Goal: Task Accomplishment & Management: Use online tool/utility

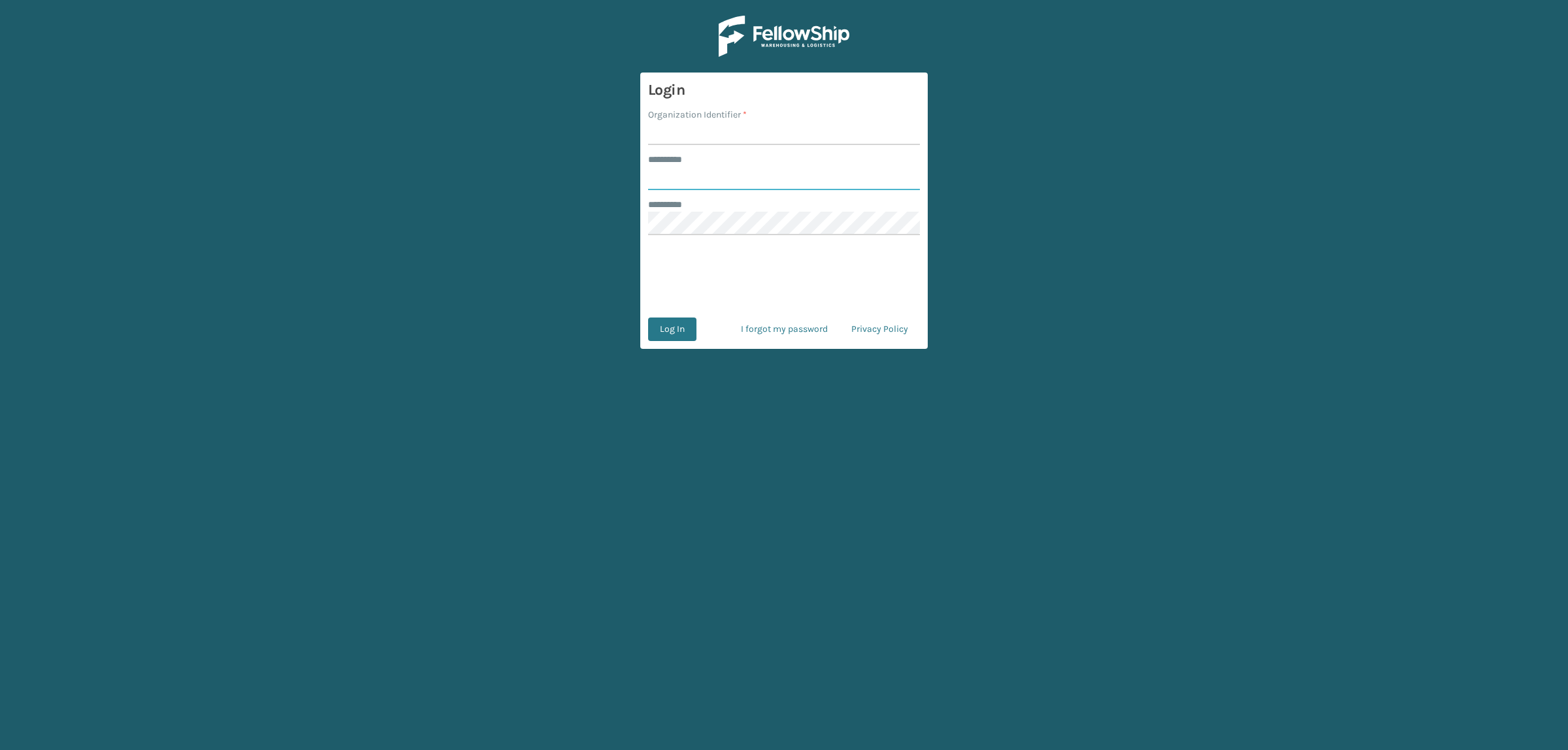
type input "**********"
click at [684, 141] on input "Organization Identifier *" at bounding box center [784, 133] width 272 height 24
type input "superadminorganization"
drag, startPoint x: 707, startPoint y: 183, endPoint x: 455, endPoint y: 171, distance: 252.3
click at [455, 171] on main "**********" at bounding box center [784, 375] width 1568 height 750
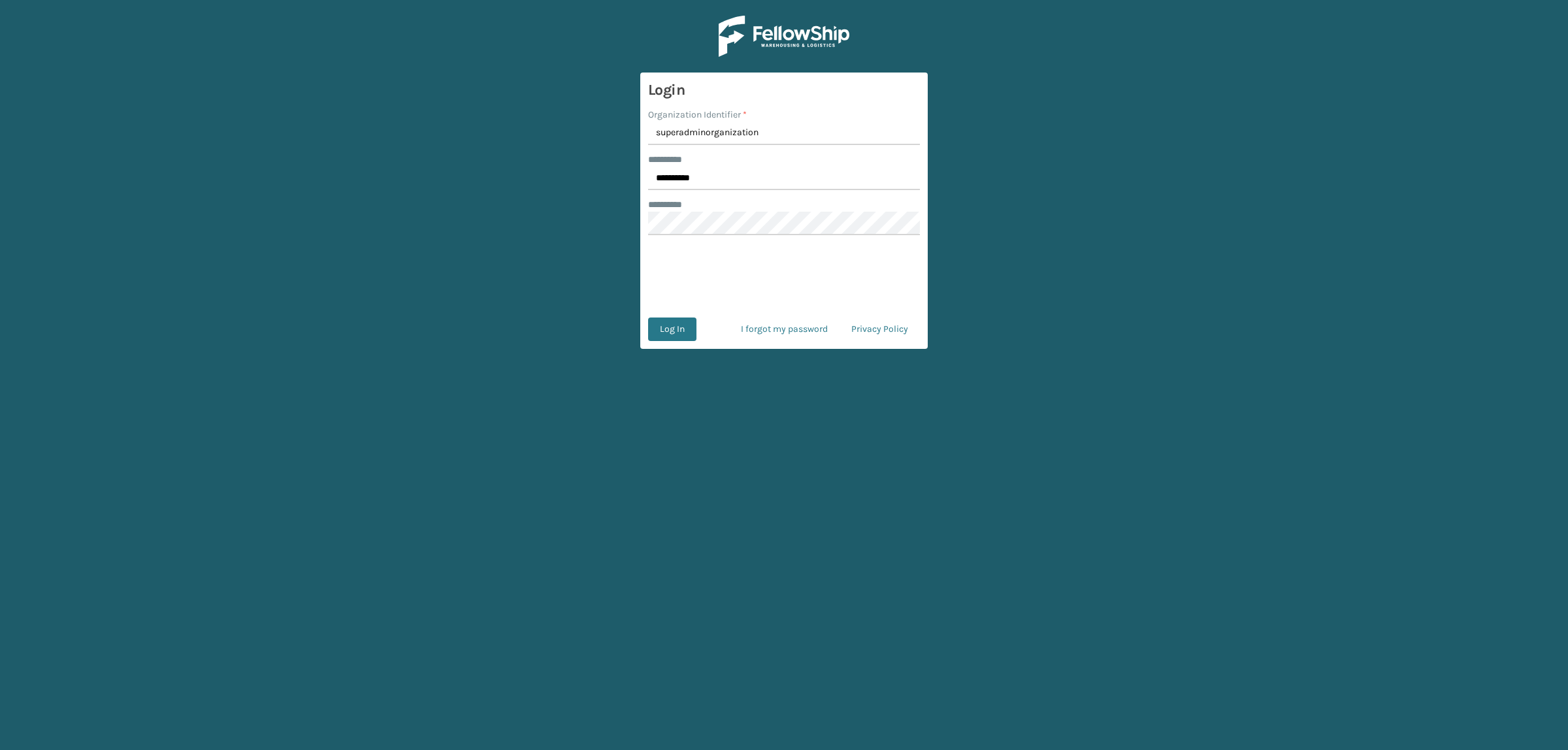
click at [501, 266] on main "**********" at bounding box center [784, 375] width 1568 height 750
click at [456, 217] on main "**********" at bounding box center [784, 375] width 1568 height 750
click at [663, 336] on button "Log In" at bounding box center [672, 329] width 49 height 24
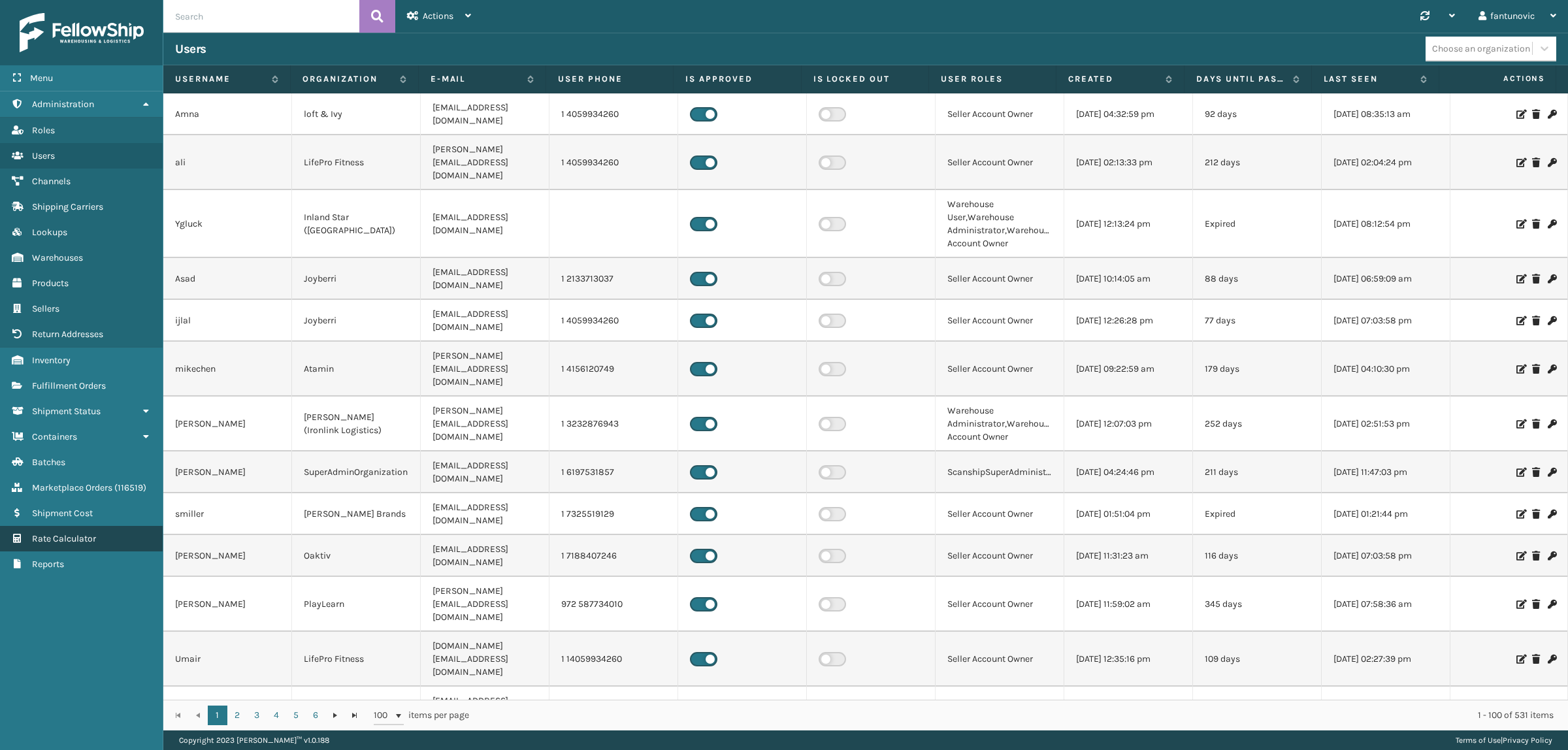
click at [101, 532] on link "Return Addresses Rate Calculator" at bounding box center [81, 539] width 163 height 26
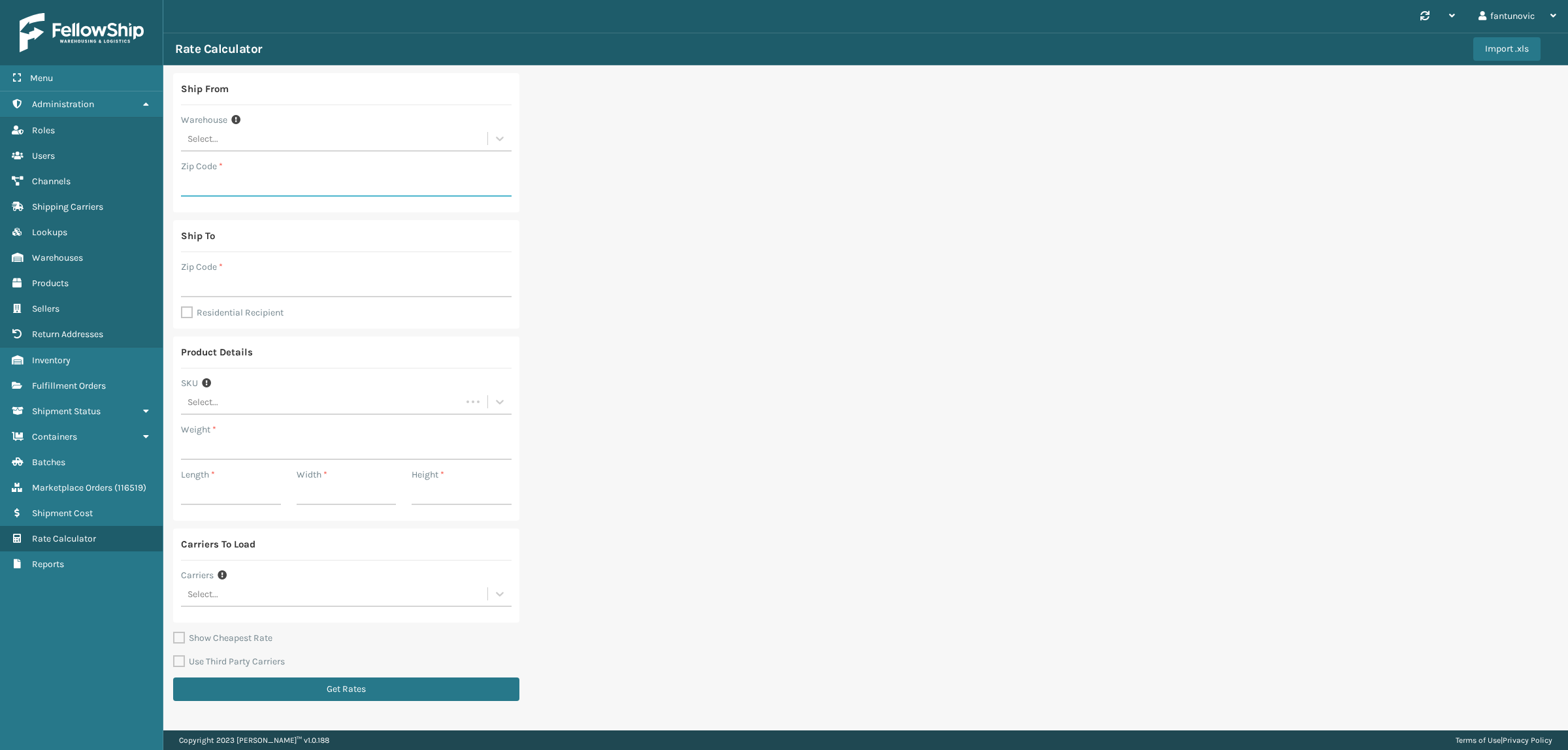
click at [213, 187] on input "Zip Code *" at bounding box center [347, 185] width 331 height 24
click at [210, 284] on input "Zip Code *" at bounding box center [347, 285] width 331 height 24
click at [200, 462] on div "Product Details SKU Select... Weight * Length * Width * Height *" at bounding box center [347, 428] width 347 height 184
click at [204, 449] on input "Weight *" at bounding box center [347, 448] width 331 height 24
click at [203, 484] on input "Length *" at bounding box center [231, 493] width 100 height 24
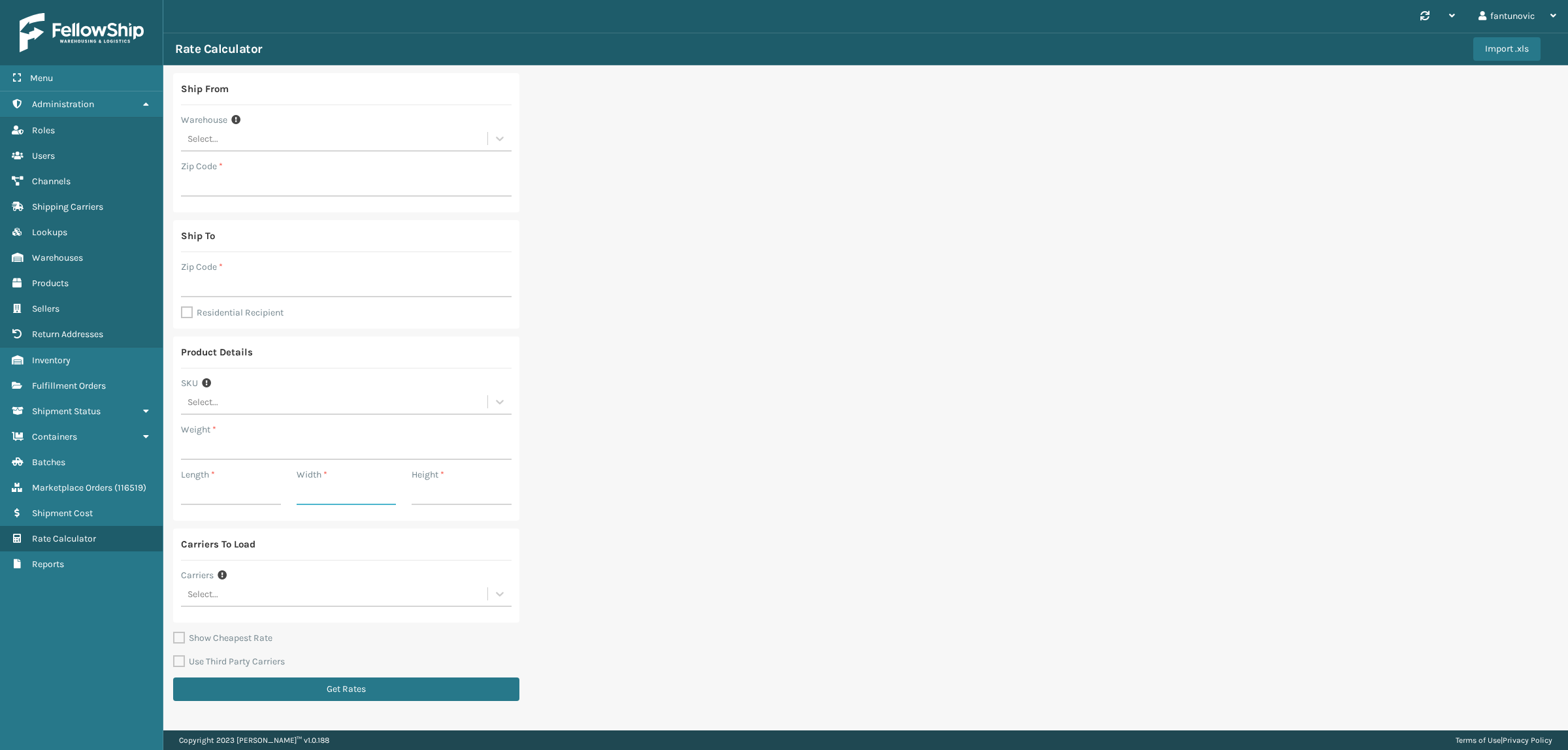
click at [324, 490] on input "Width *" at bounding box center [347, 493] width 100 height 24
type input "10"
click at [415, 497] on input "Height *" at bounding box center [462, 493] width 100 height 24
type input "10"
click at [233, 506] on div "Length *" at bounding box center [231, 490] width 116 height 45
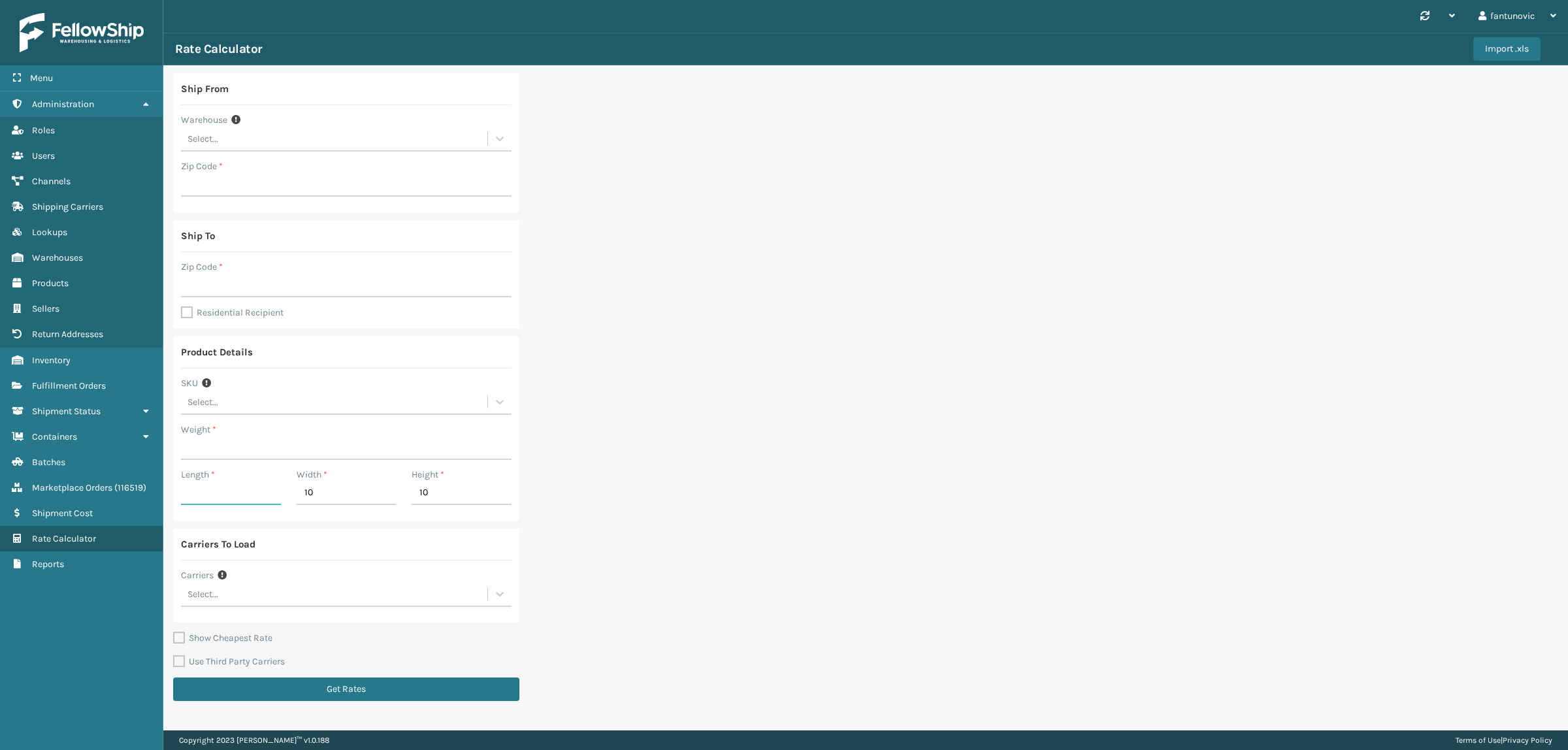
click at [233, 497] on input "Length *" at bounding box center [231, 493] width 100 height 24
type input "10"
click at [232, 459] on input "Weight *" at bounding box center [347, 448] width 331 height 24
type input "10"
click at [301, 680] on button "Get Rates" at bounding box center [347, 688] width 347 height 24
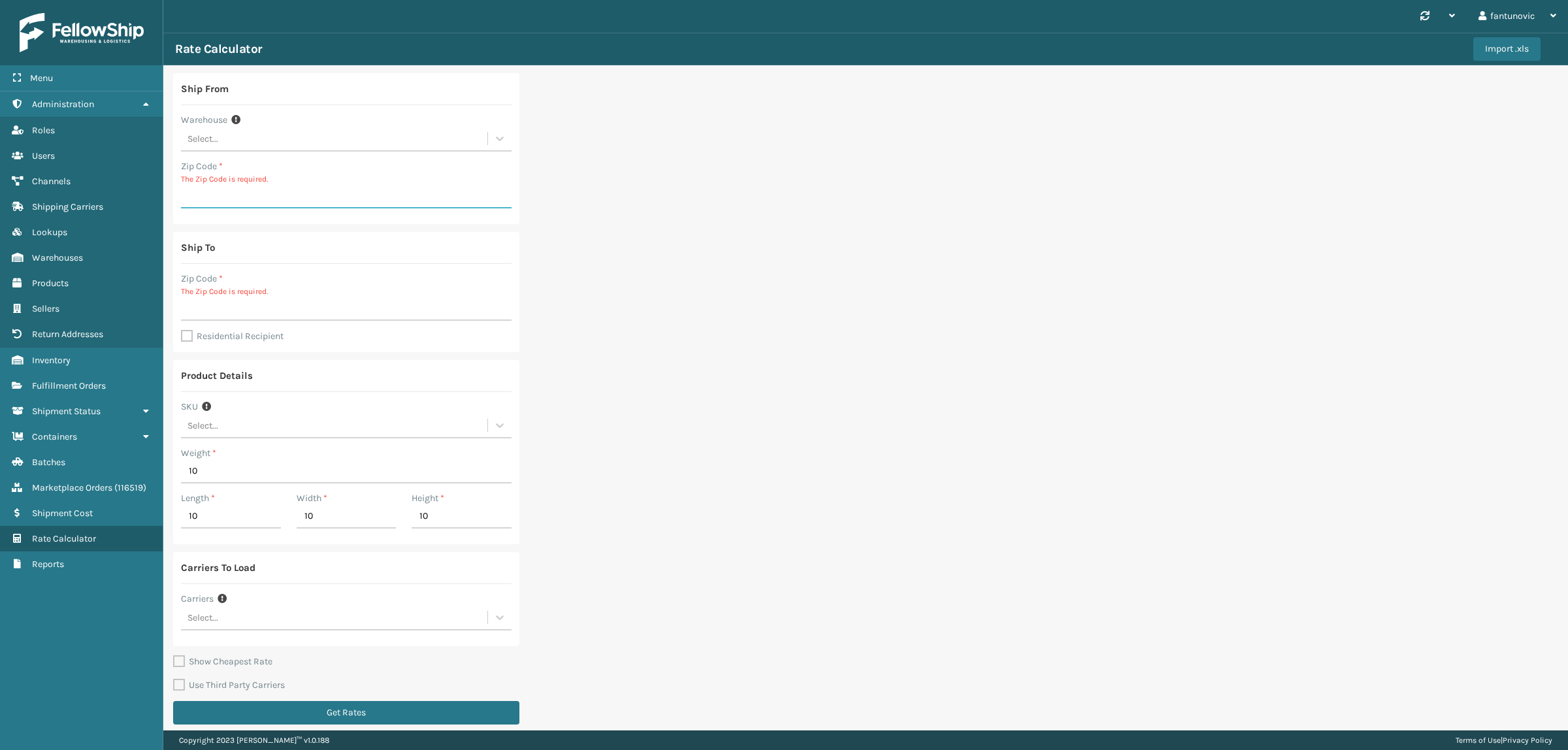
click at [216, 206] on input "Zip Code *" at bounding box center [347, 196] width 331 height 24
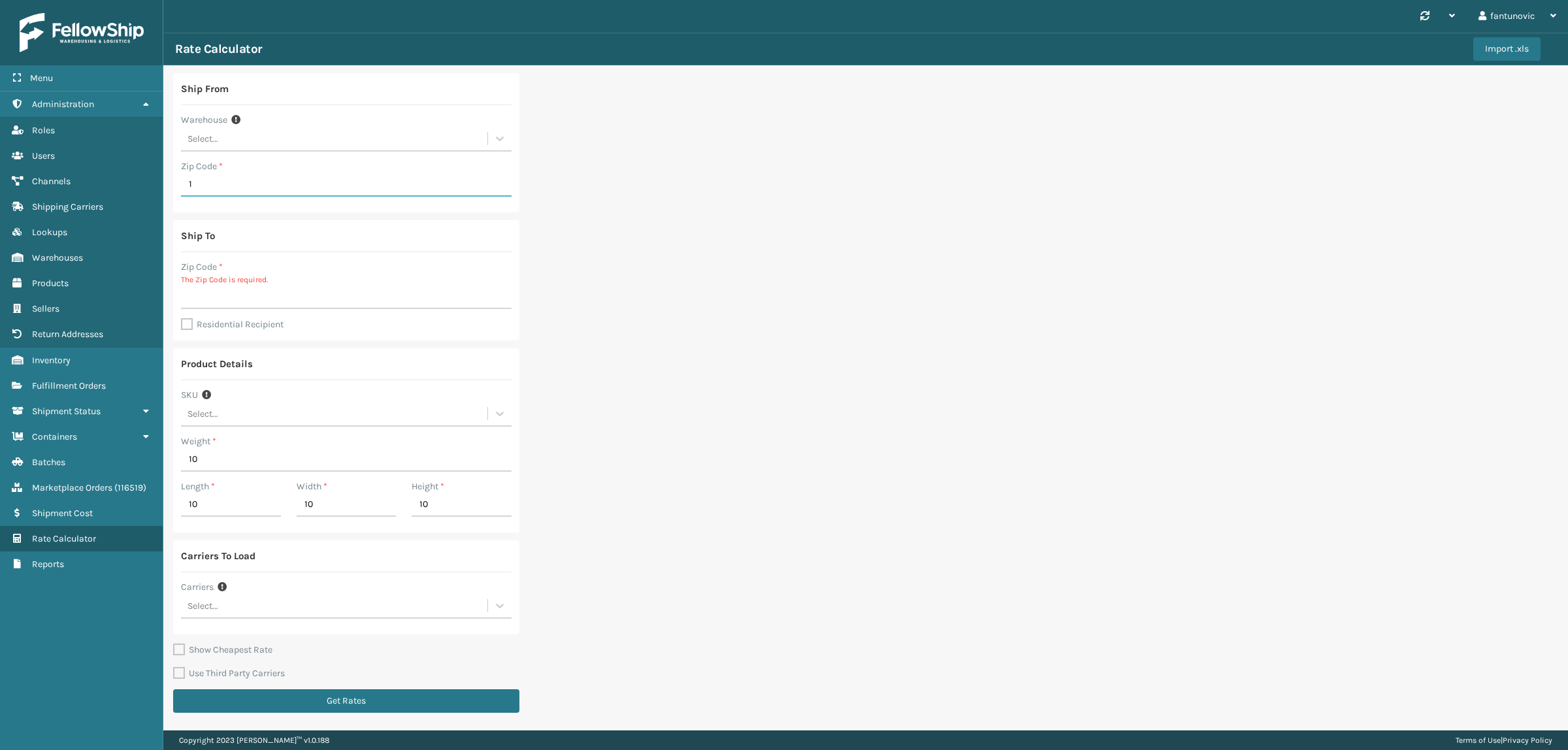
type input "1"
click at [219, 304] on input "Zip Code *" at bounding box center [347, 297] width 331 height 24
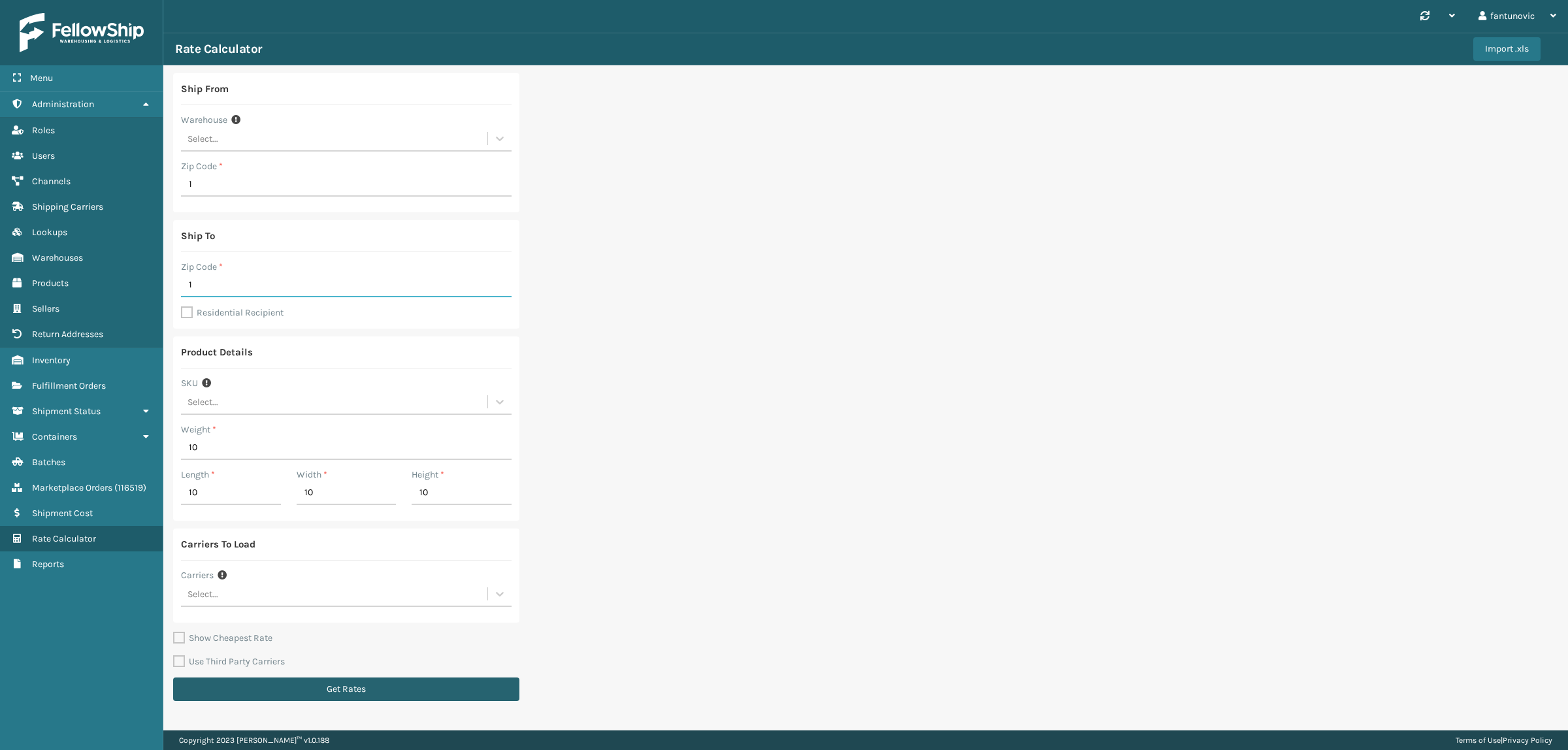
type input "1"
click at [379, 700] on button "Get Rates" at bounding box center [347, 688] width 347 height 24
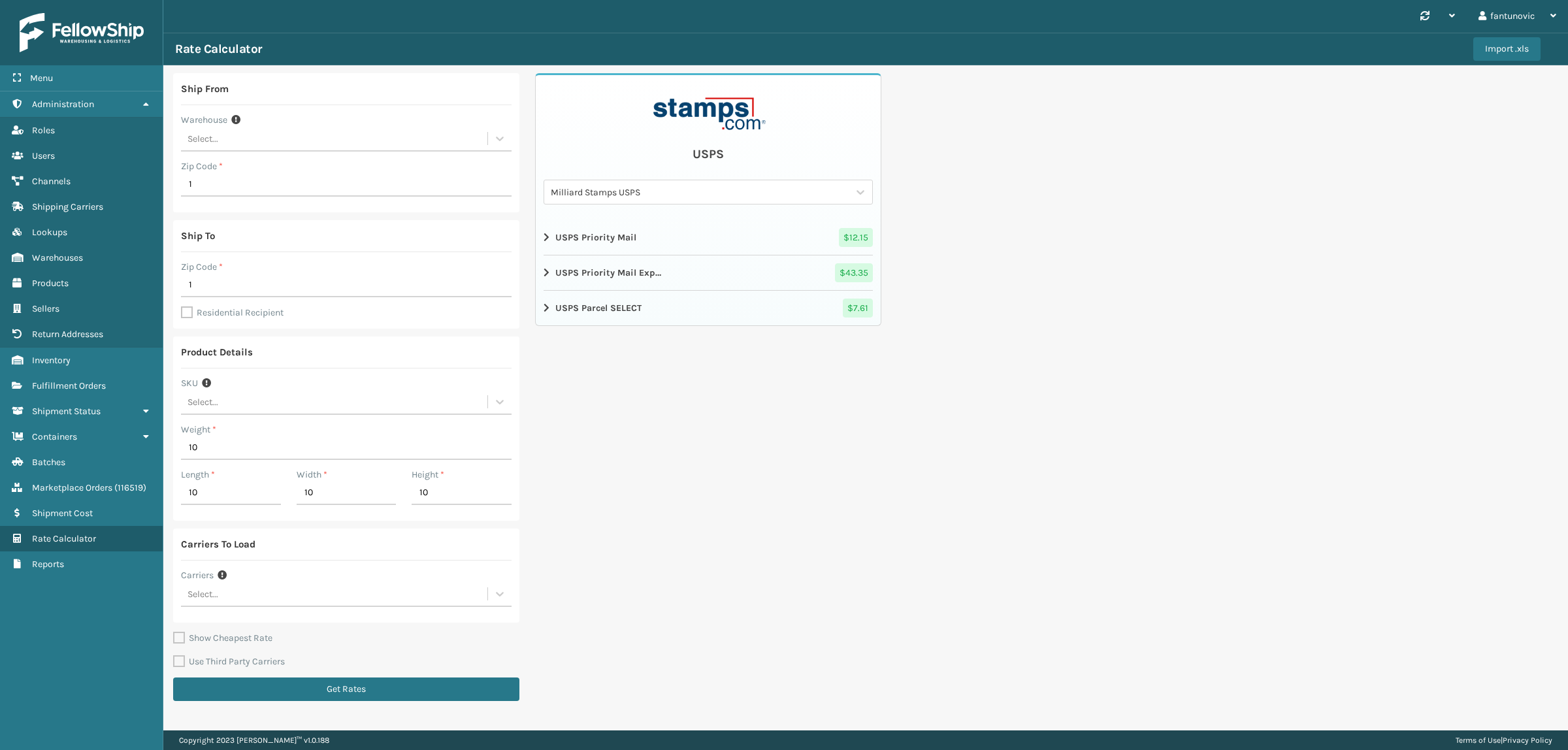
click at [632, 271] on strong "USPS Priority Mail Express" at bounding box center [609, 272] width 106 height 14
click at [627, 269] on strong "USPS Priority Mail Express" at bounding box center [609, 272] width 106 height 14
click at [580, 351] on div "USPS Parcel SELECT" at bounding box center [592, 359] width 98 height 19
click at [569, 250] on li "USPS Priority Mail $ 12.15" at bounding box center [708, 238] width 329 height 35
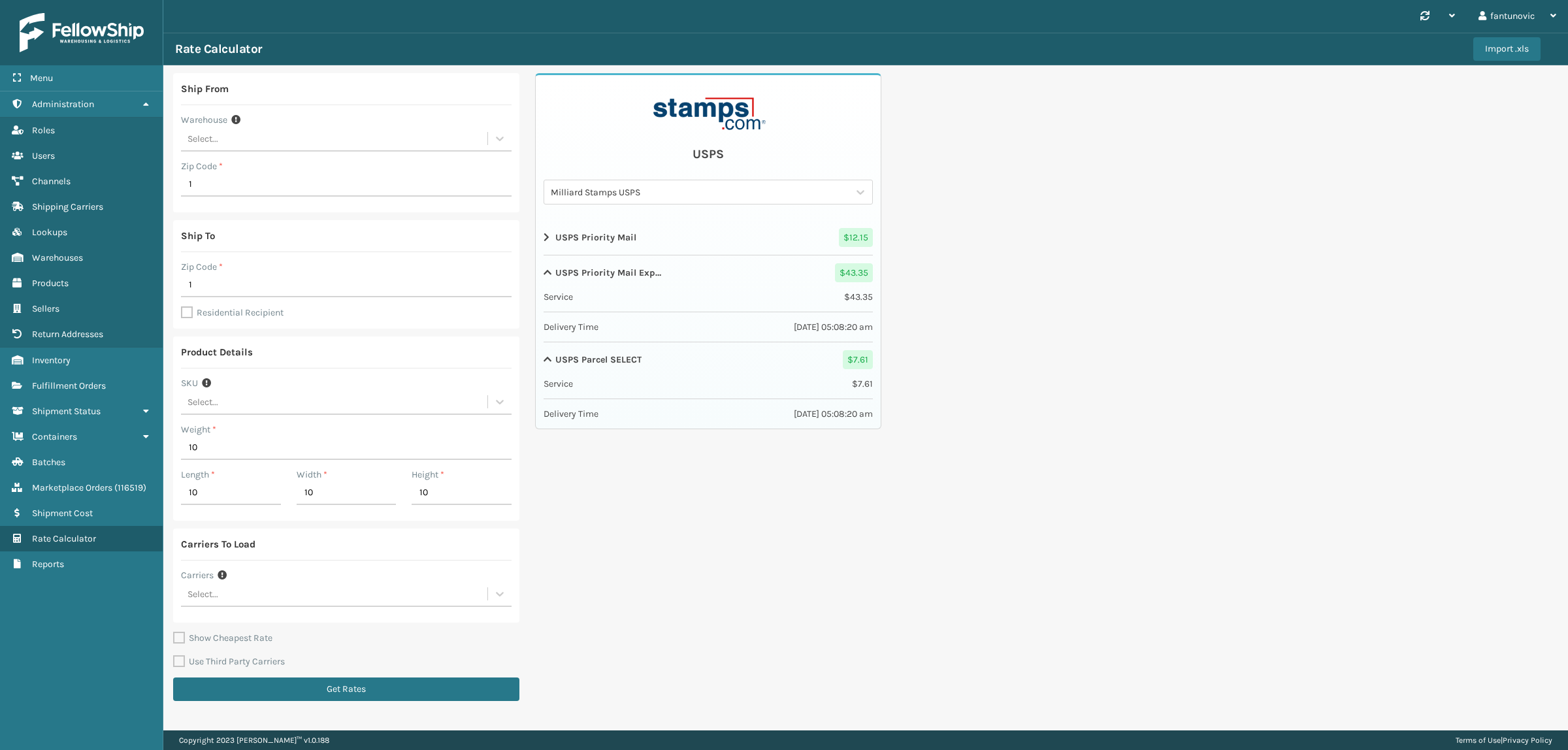
click at [568, 235] on strong "USPS Priority Mail" at bounding box center [596, 237] width 81 height 14
click at [210, 286] on input "1" at bounding box center [347, 285] width 331 height 24
type input "19007"
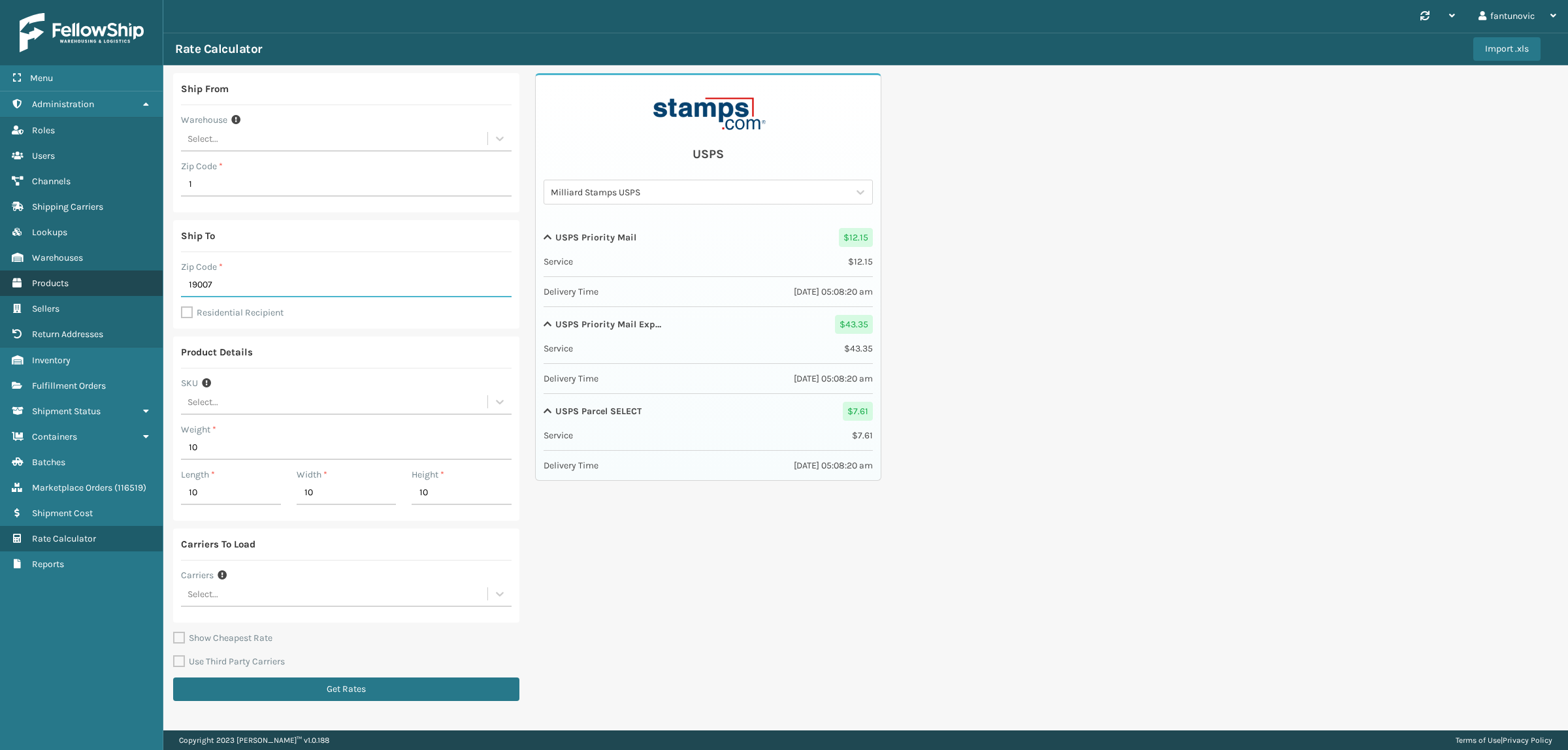
drag, startPoint x: 180, startPoint y: 291, endPoint x: 119, endPoint y: 288, distance: 61.1
click at [119, 0] on div "Menu Administration Roles Users Channels Shipping Carriers Lookups Warehouses P…" at bounding box center [784, 0] width 1568 height 0
drag, startPoint x: 187, startPoint y: 177, endPoint x: 137, endPoint y: 180, distance: 50.1
click at [137, 0] on div "Menu Administration Roles Users Channels Shipping Carriers Lookups Warehouses P…" at bounding box center [784, 0] width 1568 height 0
paste input "9007"
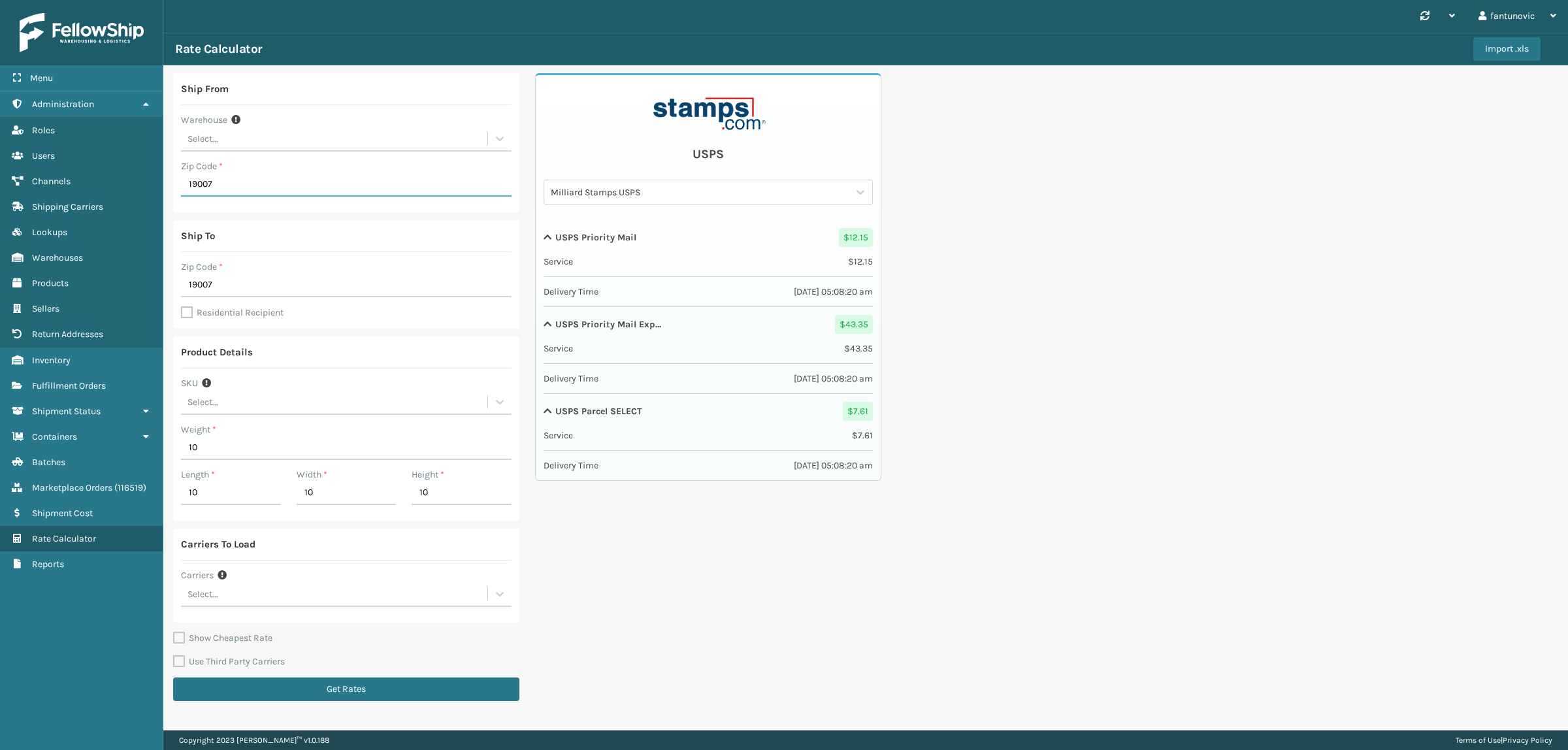
type input "19007"
click at [228, 281] on input "19007" at bounding box center [347, 285] width 331 height 24
type input "46140"
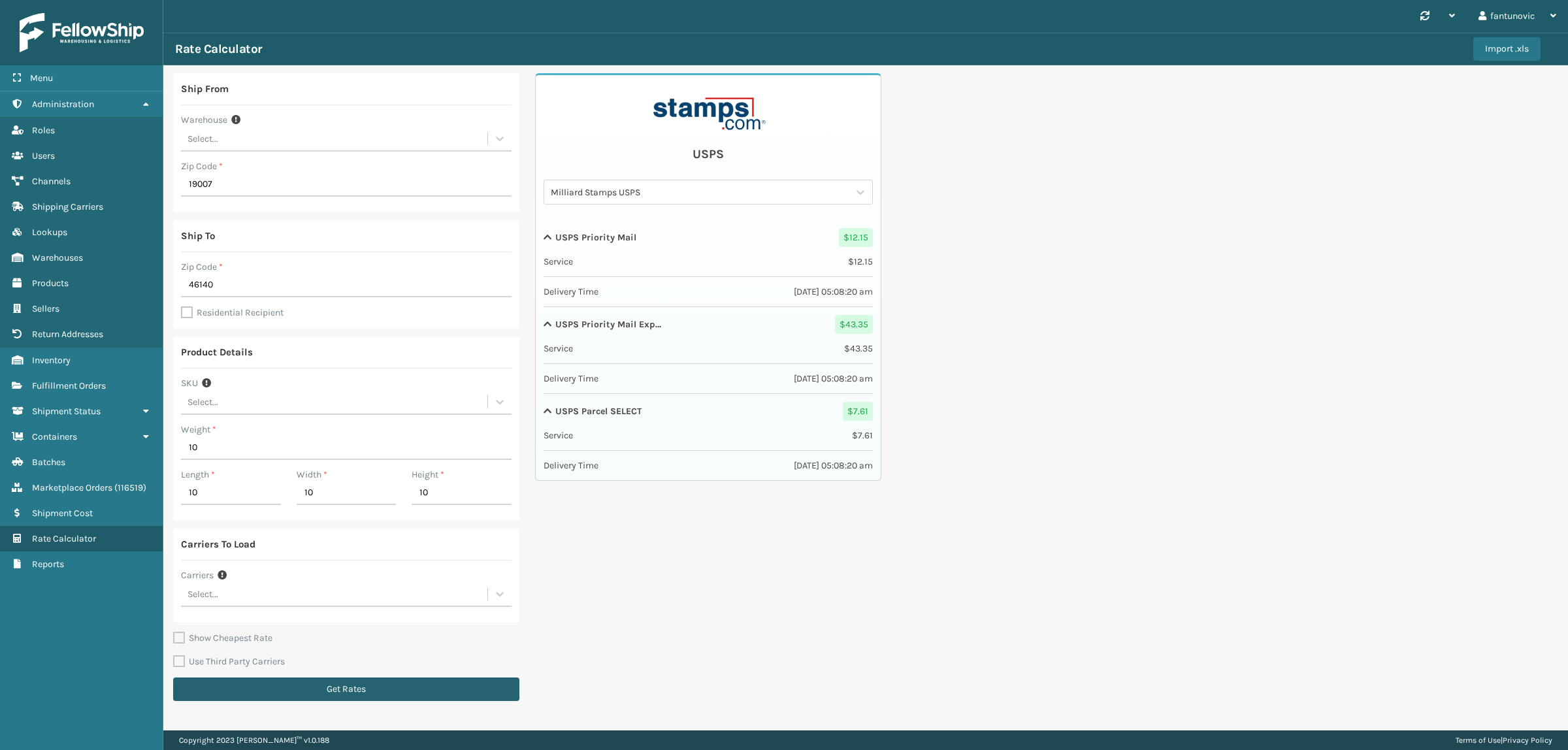
click at [334, 692] on button "Get Rates" at bounding box center [347, 688] width 347 height 24
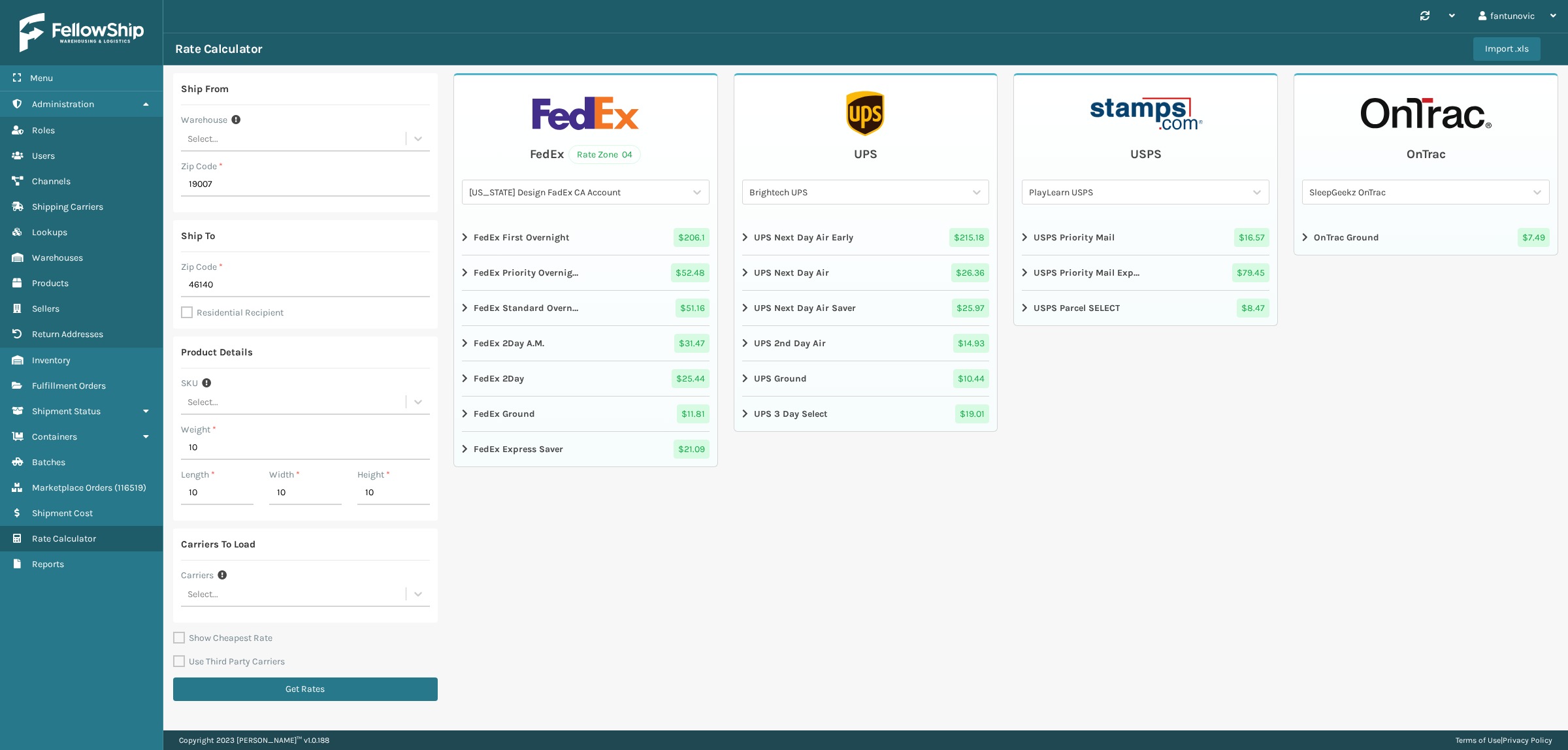
click at [667, 191] on div "[US_STATE] Design FadEx CA Account" at bounding box center [578, 192] width 218 height 14
click at [549, 272] on div "[US_STATE] Design Den FedEx PA" at bounding box center [586, 276] width 248 height 24
click at [558, 185] on div "[US_STATE] Design Den FedEx PA" at bounding box center [578, 192] width 218 height 14
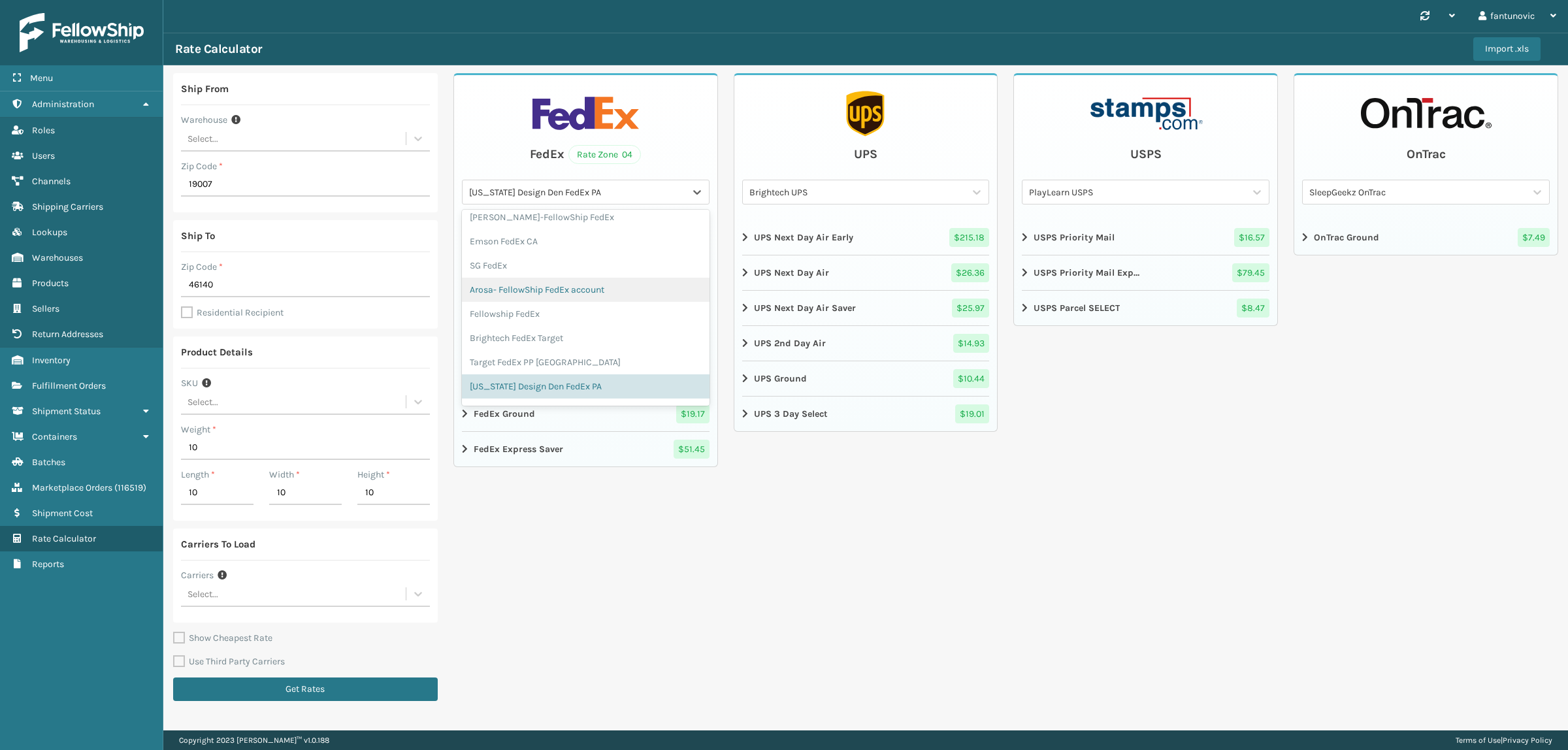
click at [510, 286] on div "Arosa- FellowShip FedEx account" at bounding box center [586, 290] width 248 height 24
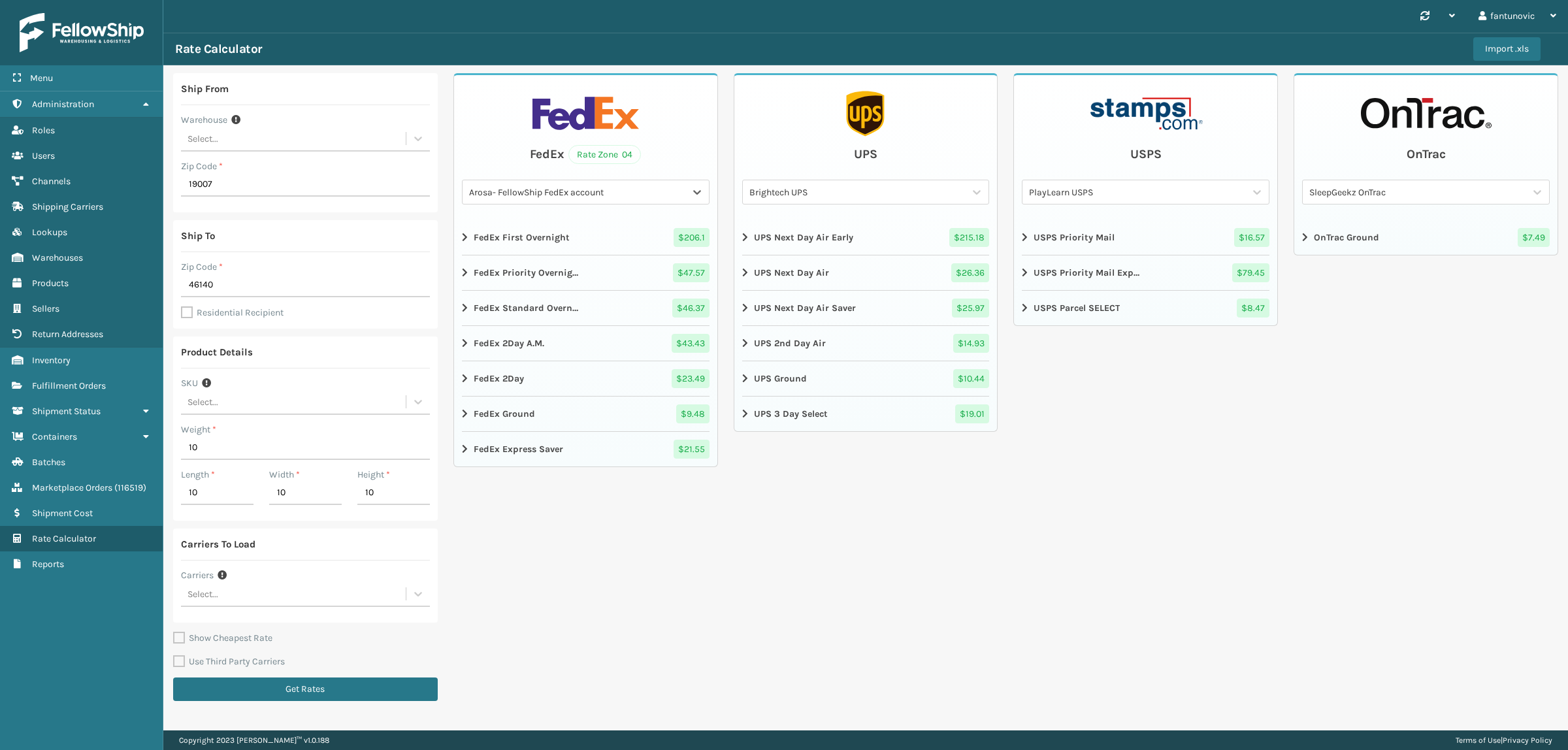
click at [533, 203] on div "Arosa- FellowShip FedEx account" at bounding box center [586, 192] width 248 height 25
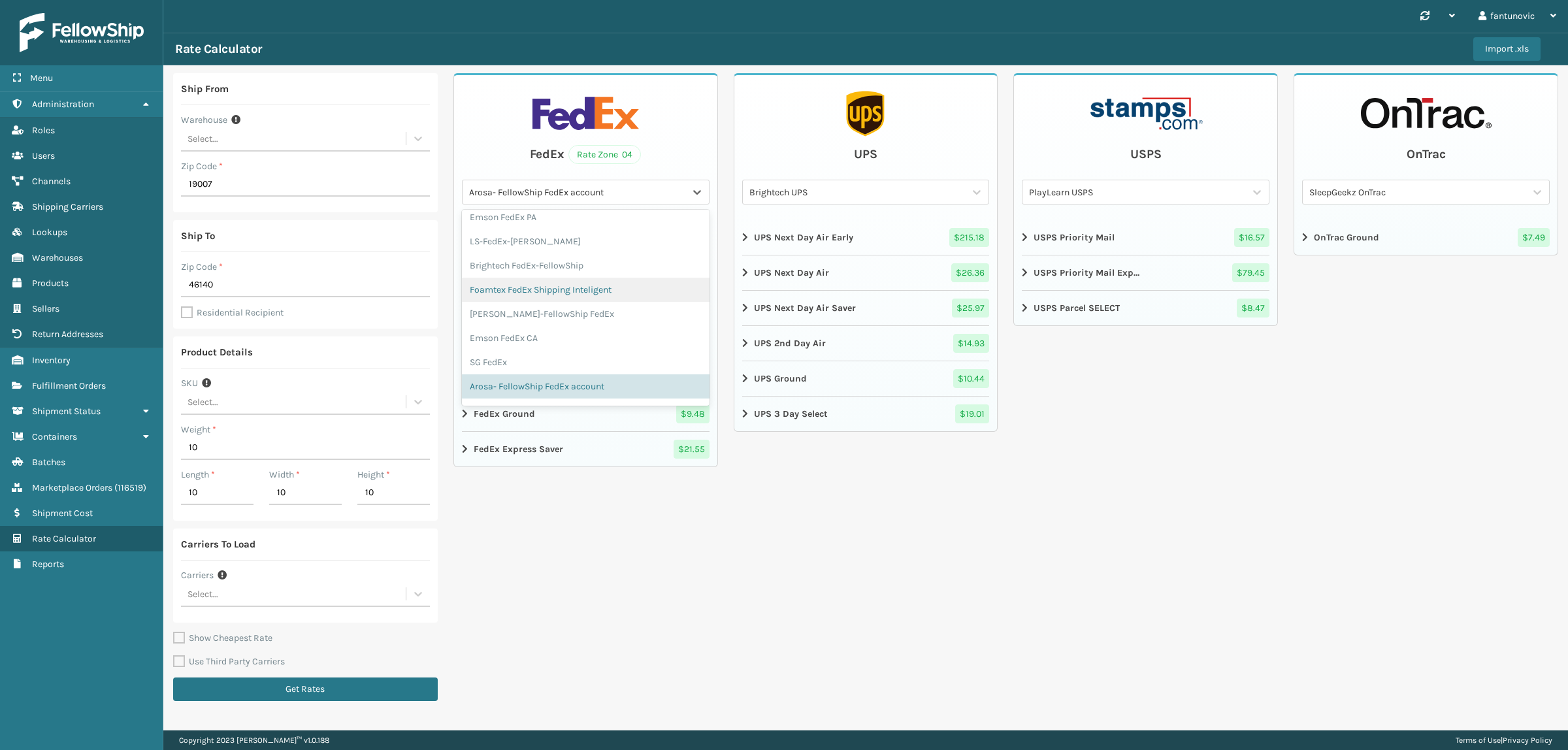
scroll to position [294, 0]
click at [273, 595] on div "Select..." at bounding box center [294, 594] width 225 height 21
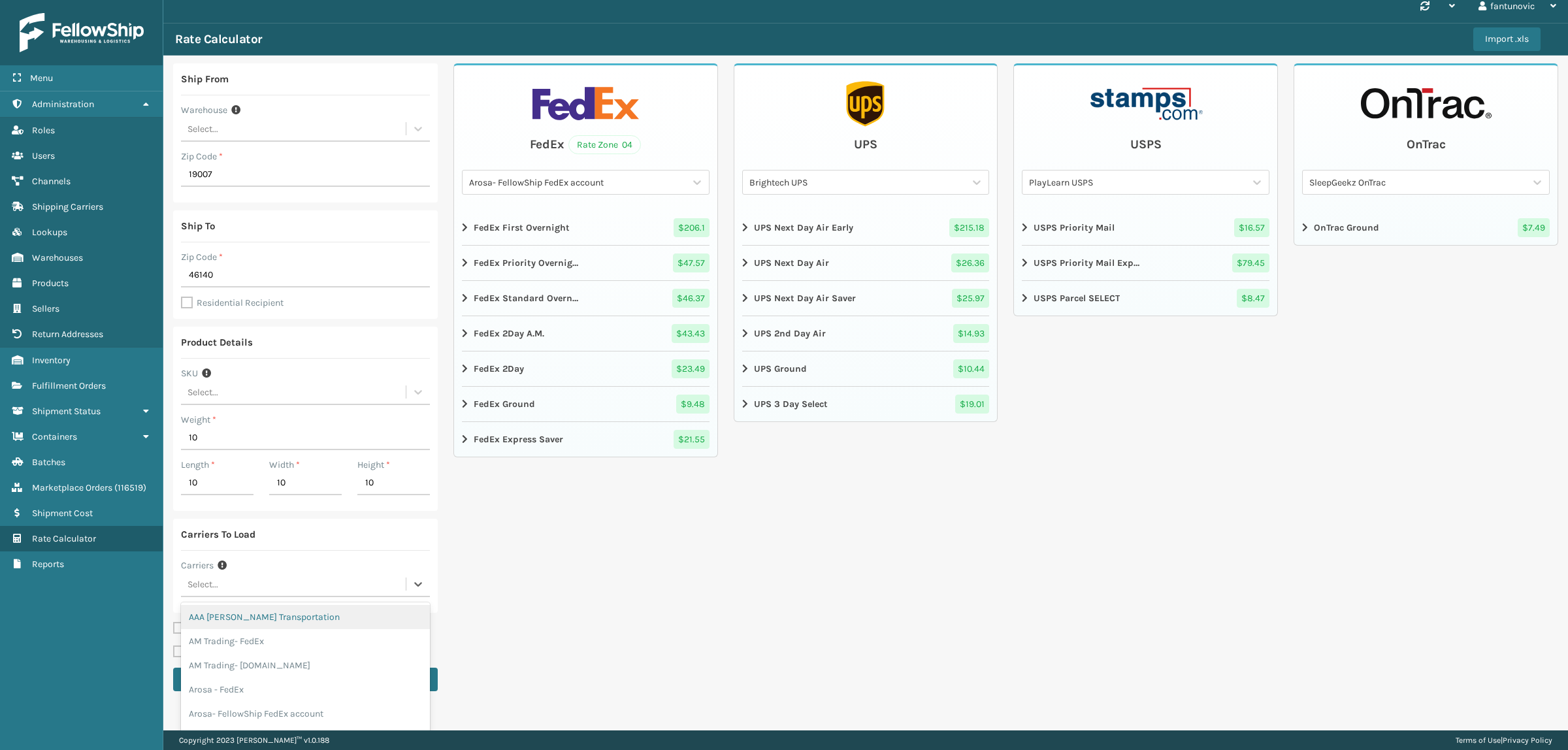
scroll to position [14, 0]
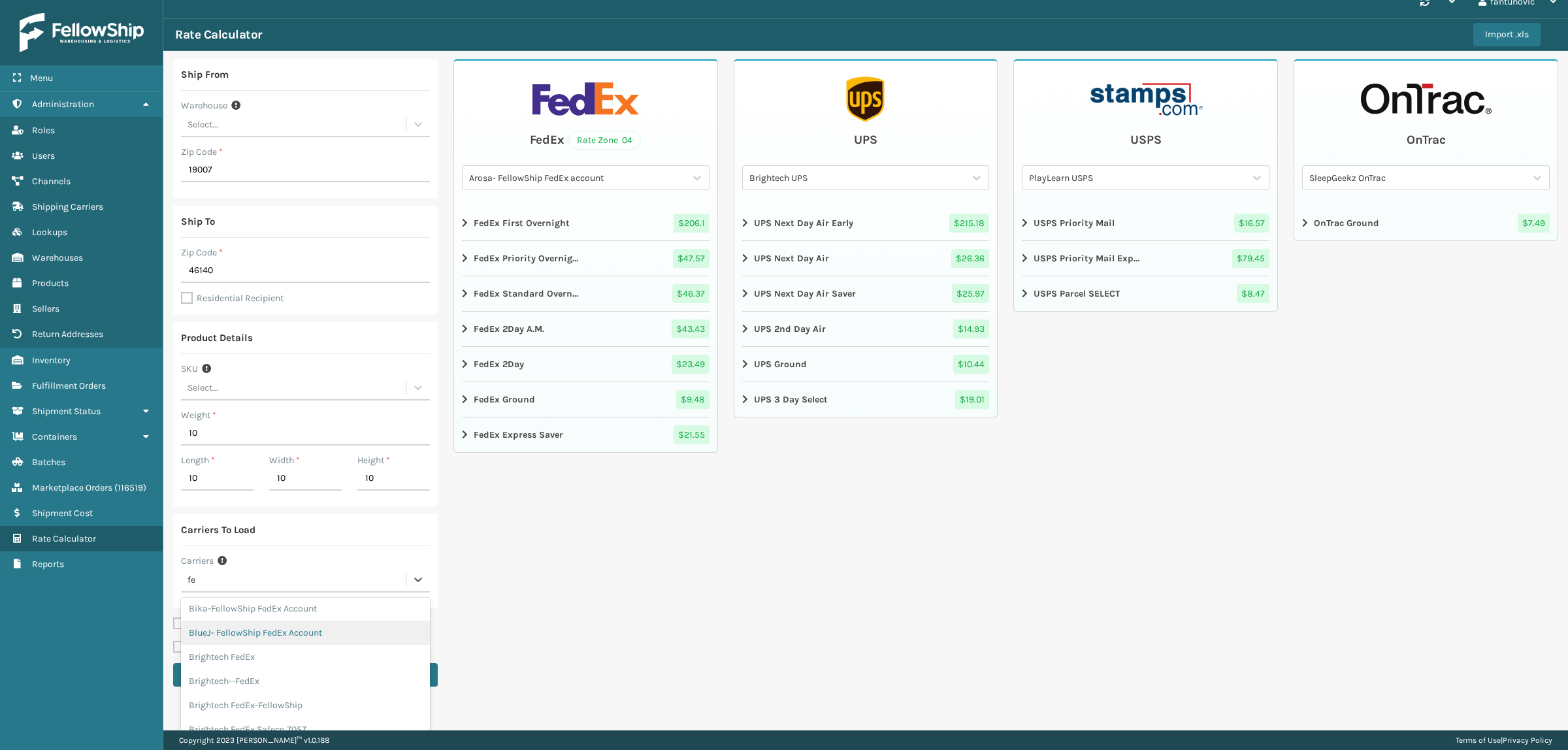
type input "fel"
click at [272, 686] on div "Fellowship FedEx" at bounding box center [306, 681] width 249 height 24
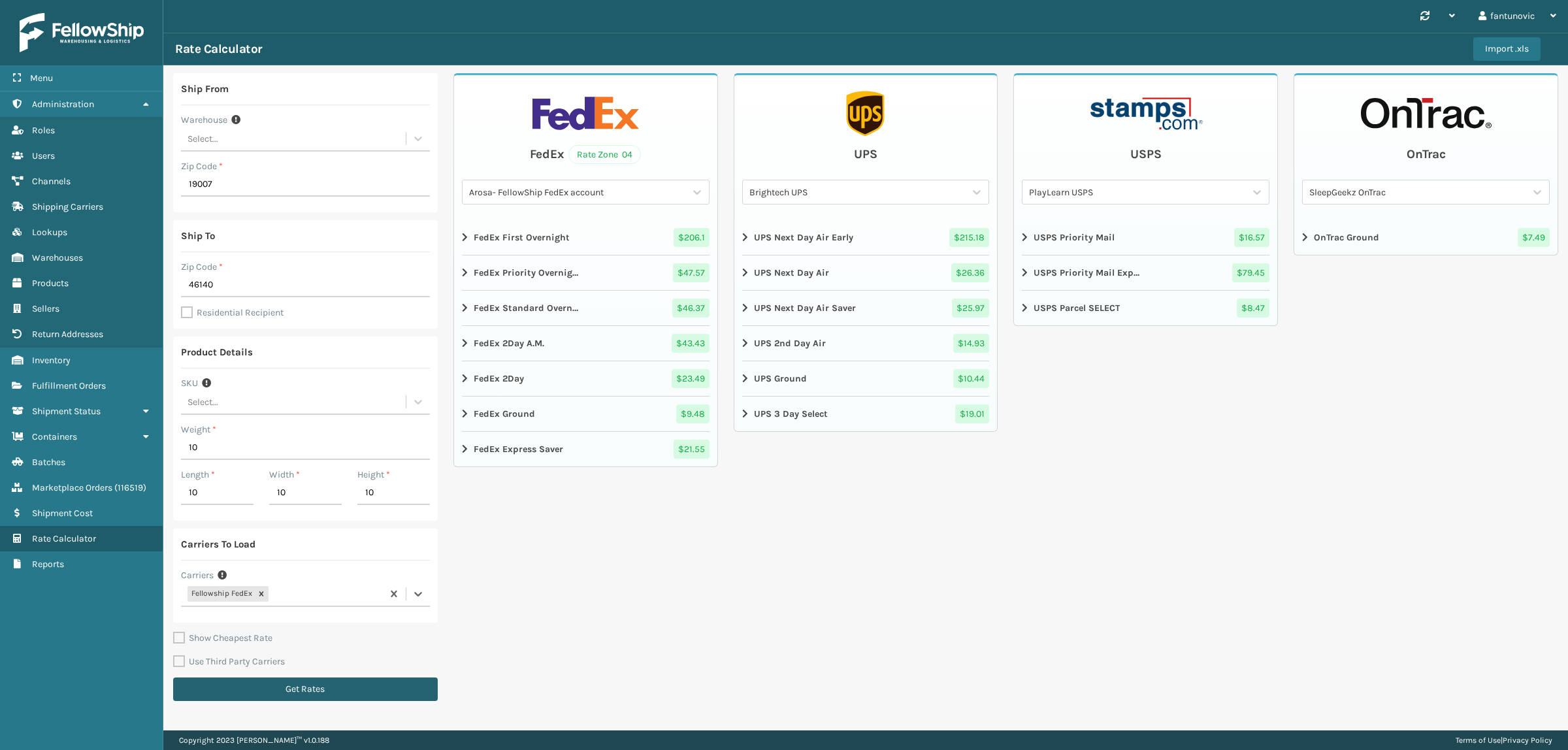
click at [236, 690] on button "Get Rates" at bounding box center [306, 688] width 265 height 24
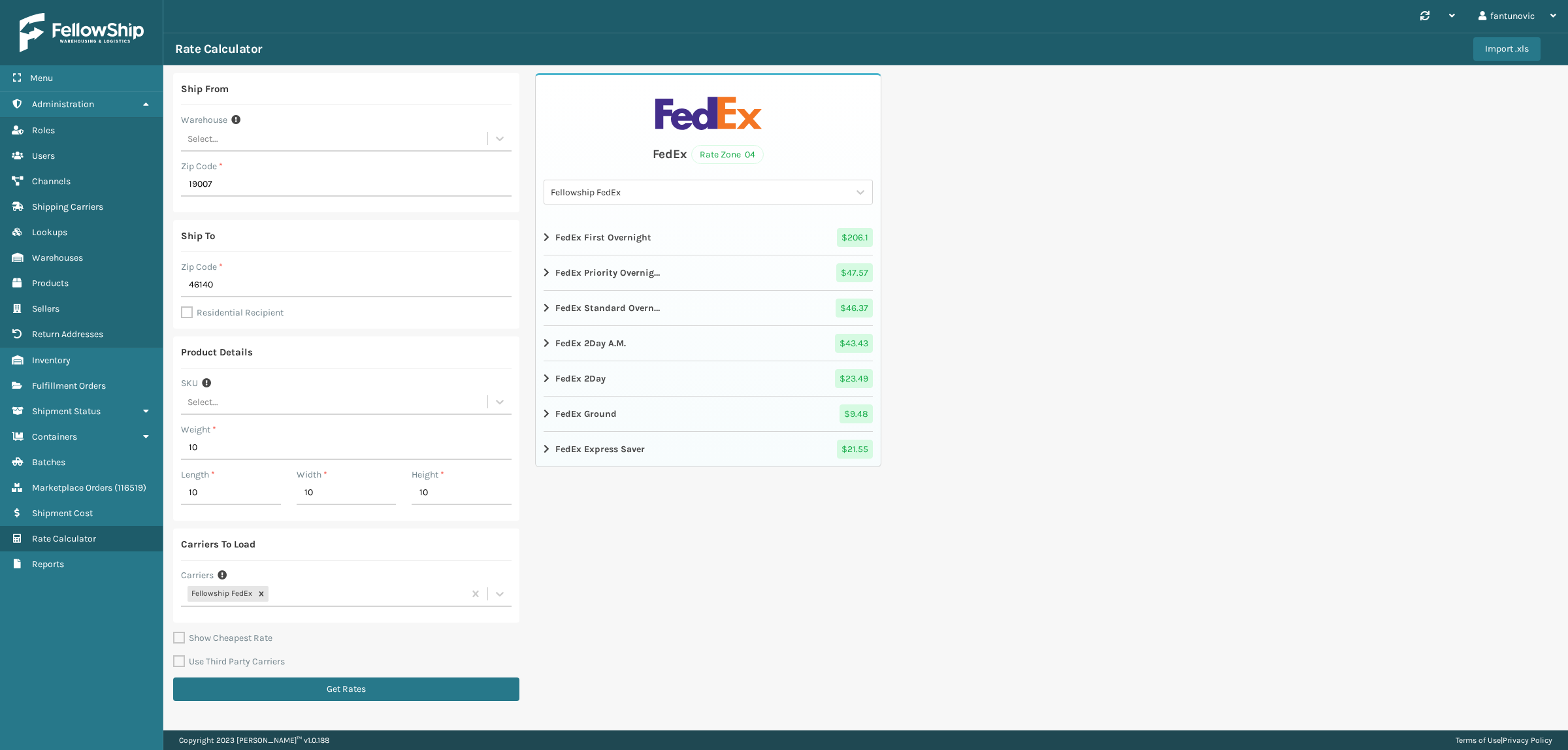
click at [628, 193] on div "Fellowship FedEx" at bounding box center [700, 192] width 299 height 14
click at [626, 228] on div "Fellowship FedEx" at bounding box center [708, 225] width 329 height 24
drag, startPoint x: 251, startPoint y: 191, endPoint x: 85, endPoint y: 195, distance: 166.0
click at [85, 0] on div "Menu Administration Roles Users Channels Shipping Carriers Lookups Warehouses P…" at bounding box center [784, 0] width 1568 height 0
type input "1"
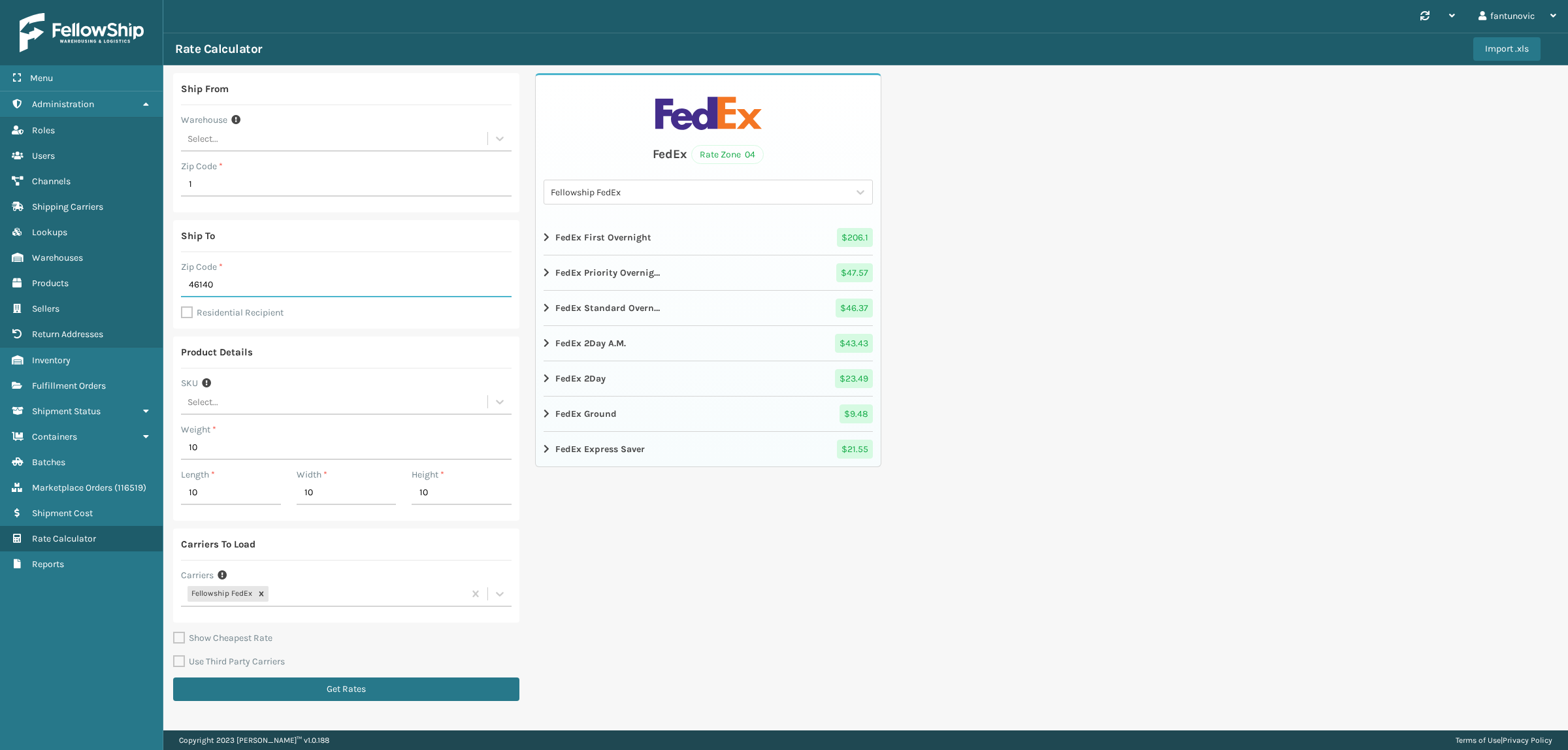
drag, startPoint x: 236, startPoint y: 284, endPoint x: 168, endPoint y: 288, distance: 68.1
click at [168, 288] on div "Ship From Warehouse Select... Zip Code * 1 Ship To Zip Code * 46140 Residential…" at bounding box center [866, 391] width 1405 height 651
type input "1"
click at [420, 699] on button "Get Rates" at bounding box center [347, 688] width 347 height 24
drag, startPoint x: 227, startPoint y: 187, endPoint x: 136, endPoint y: 186, distance: 91.0
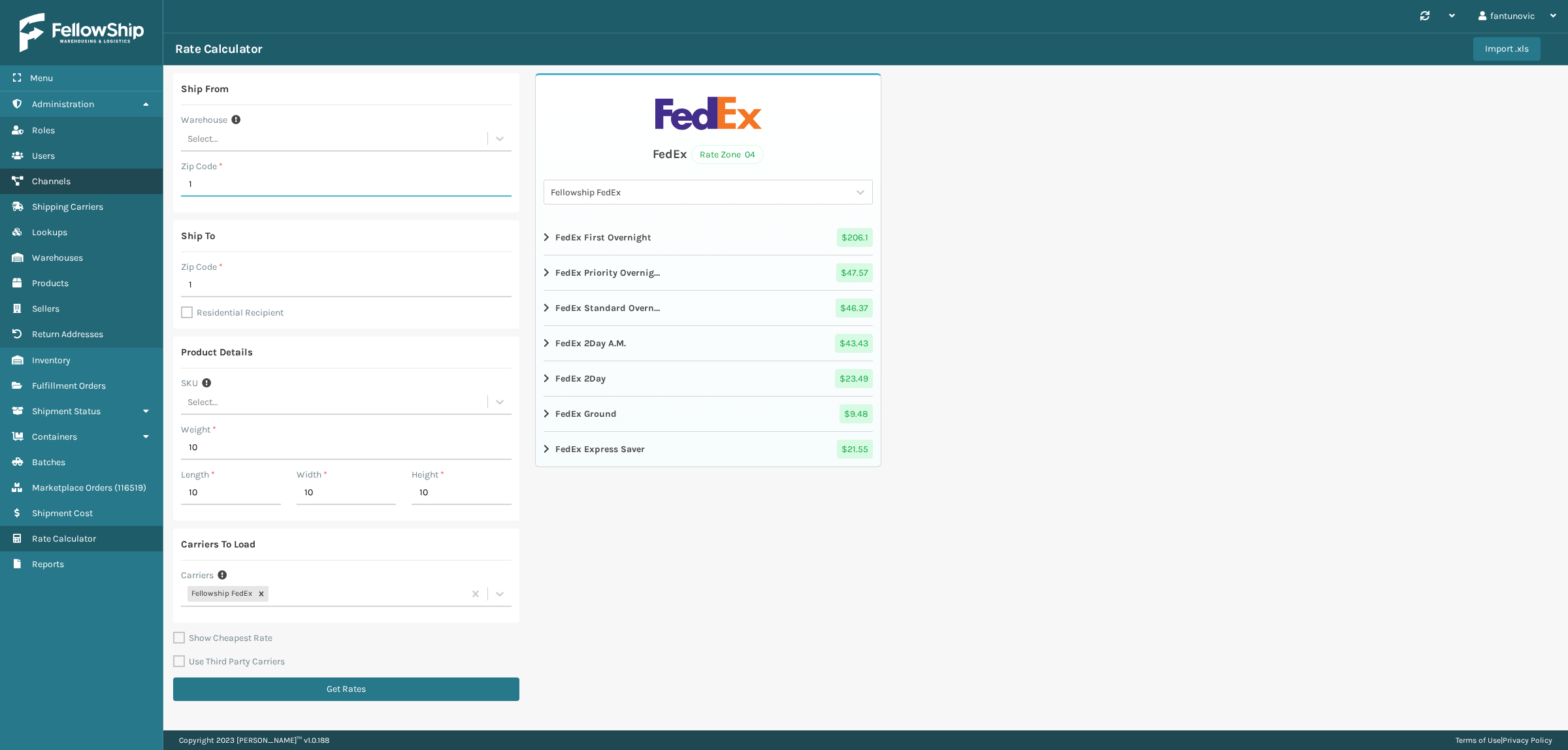
click at [137, 0] on div "Menu Administration Roles Users Channels Shipping Carriers Lookups Warehouses P…" at bounding box center [784, 0] width 1568 height 0
type input "19007"
drag, startPoint x: 236, startPoint y: 279, endPoint x: 107, endPoint y: 283, distance: 129.1
click at [108, 0] on div "Menu Administration Roles Users Channels Shipping Carriers Lookups Warehouses P…" at bounding box center [784, 0] width 1568 height 0
type input "46140"
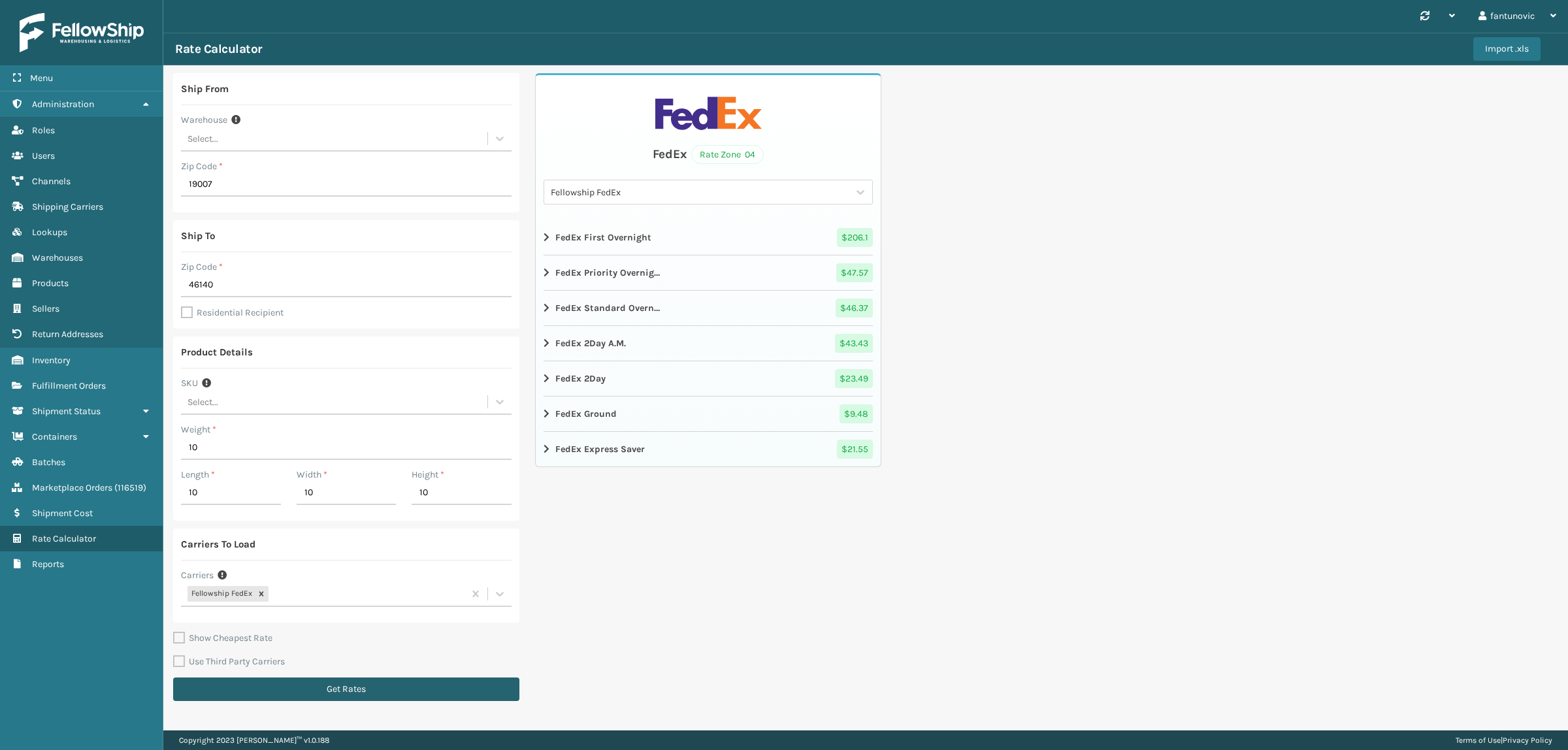
click at [314, 683] on button "Get Rates" at bounding box center [347, 688] width 347 height 24
click at [210, 316] on label "Residential Recipient" at bounding box center [232, 313] width 102 height 11
click at [182, 306] on input "Residential Recipient" at bounding box center [181, 306] width 1 height 1
checkbox input "true"
click at [345, 686] on button "Get Rates" at bounding box center [347, 688] width 347 height 24
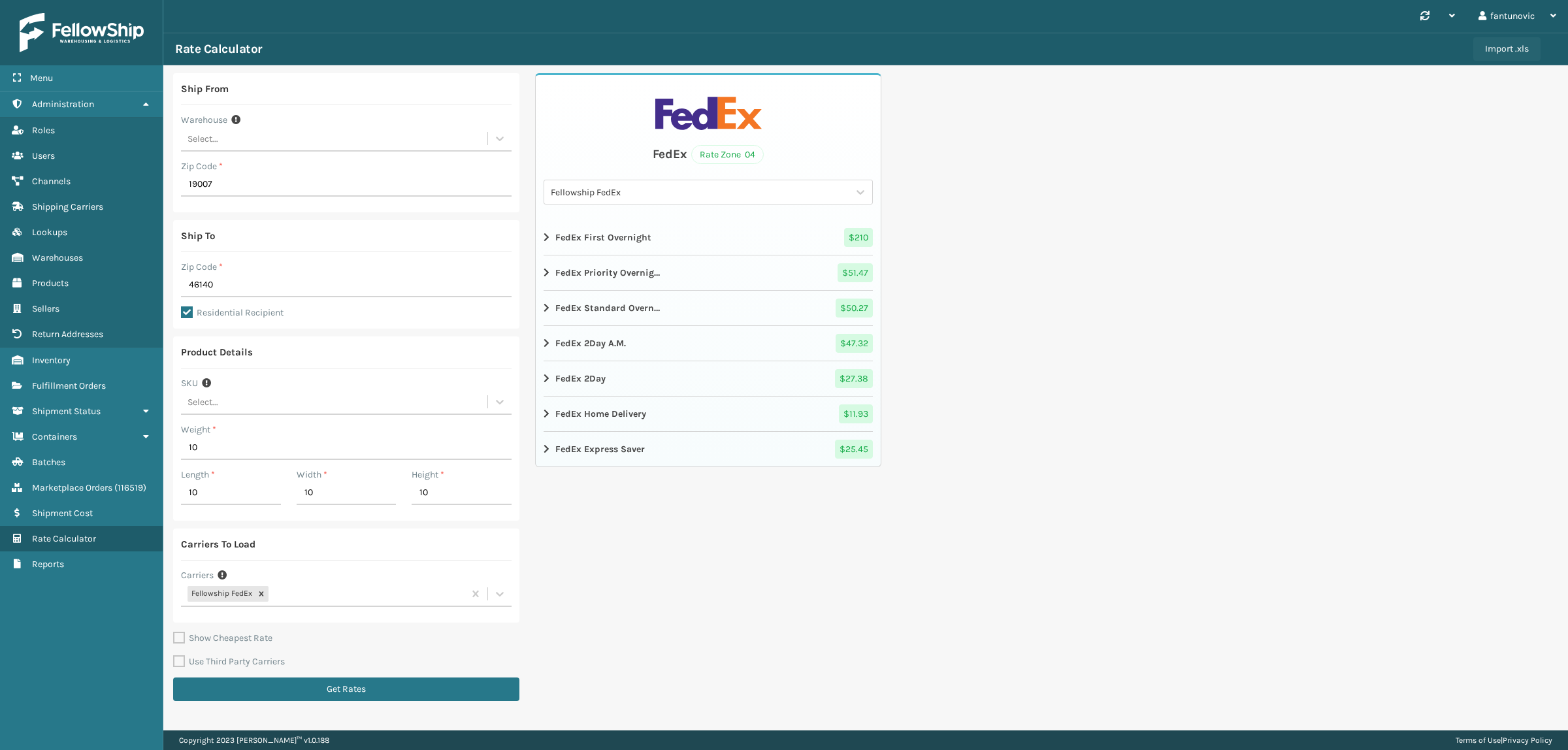
click at [1500, 50] on button "Import .xls" at bounding box center [1507, 49] width 67 height 24
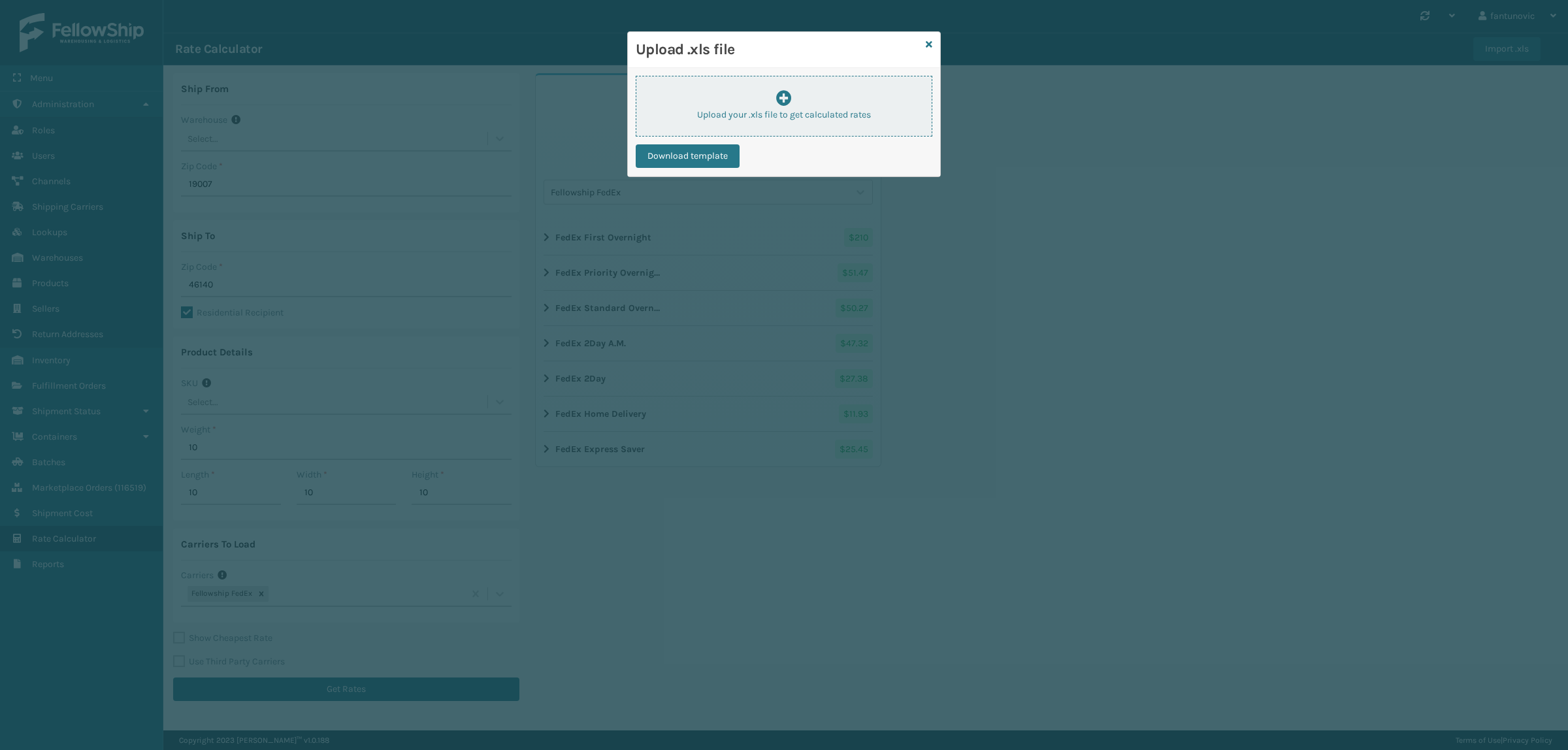
click at [821, 125] on div "Upload your .xls file to get calculated rates" at bounding box center [784, 106] width 296 height 61
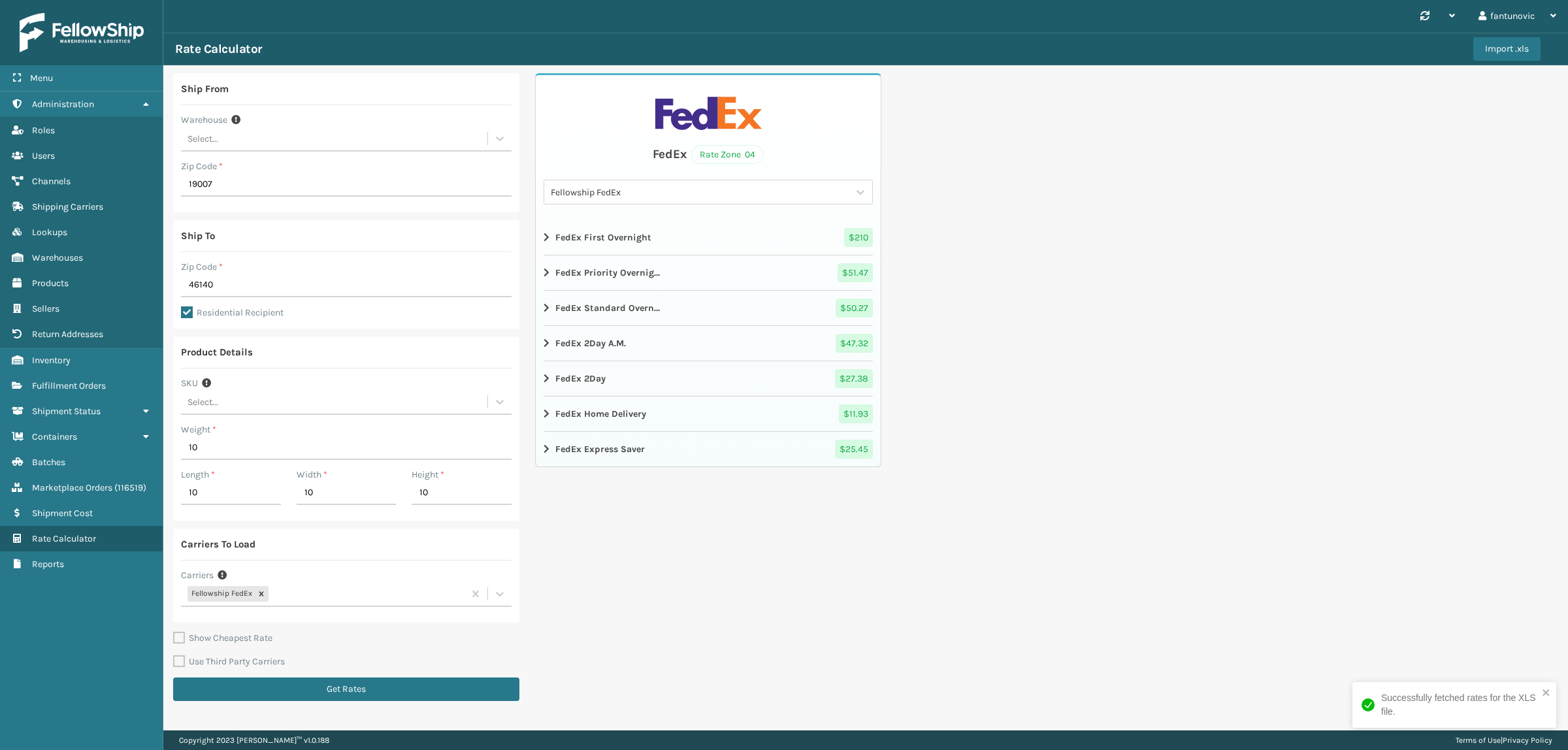
click at [223, 311] on label "Residential Recipient" at bounding box center [232, 313] width 102 height 11
click at [182, 306] on input "Residential Recipient" at bounding box center [181, 306] width 1 height 1
checkbox input "false"
click at [334, 686] on button "Get Rates" at bounding box center [347, 688] width 347 height 24
click at [1501, 49] on button "Import .xls" at bounding box center [1507, 49] width 67 height 24
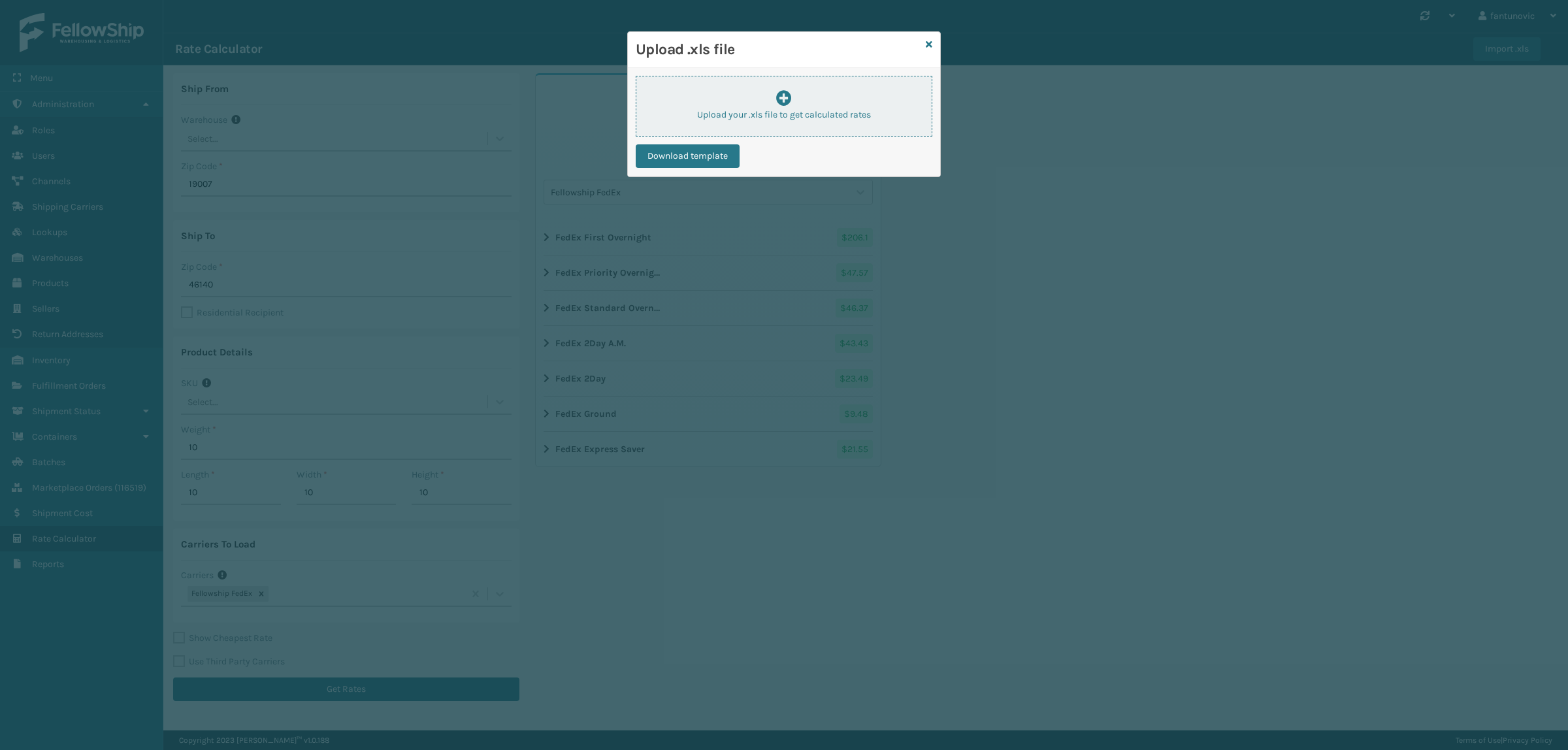
click at [761, 117] on p "Upload your .xls file to get calculated rates" at bounding box center [784, 115] width 296 height 14
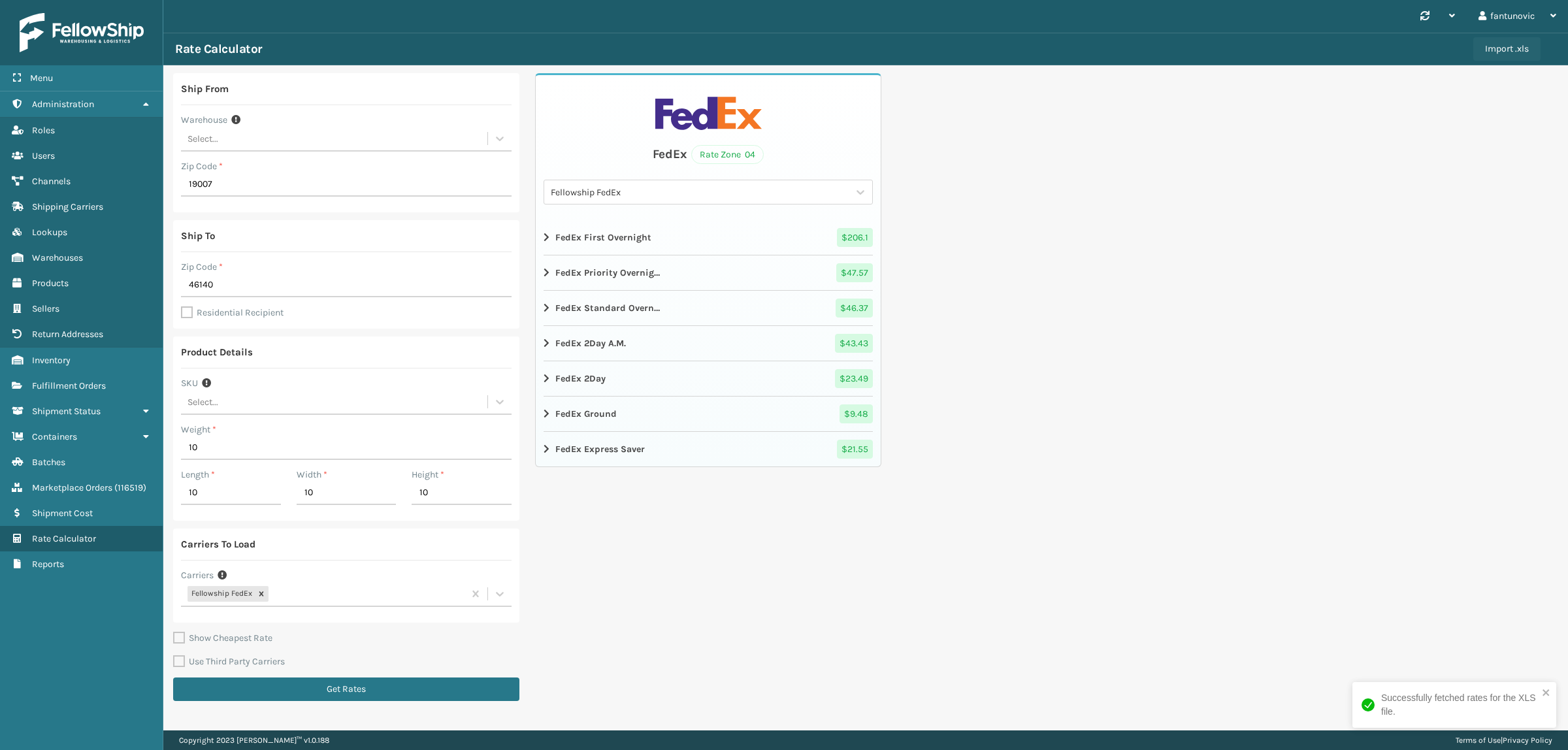
click at [1530, 54] on button "Import .xls" at bounding box center [1507, 49] width 67 height 24
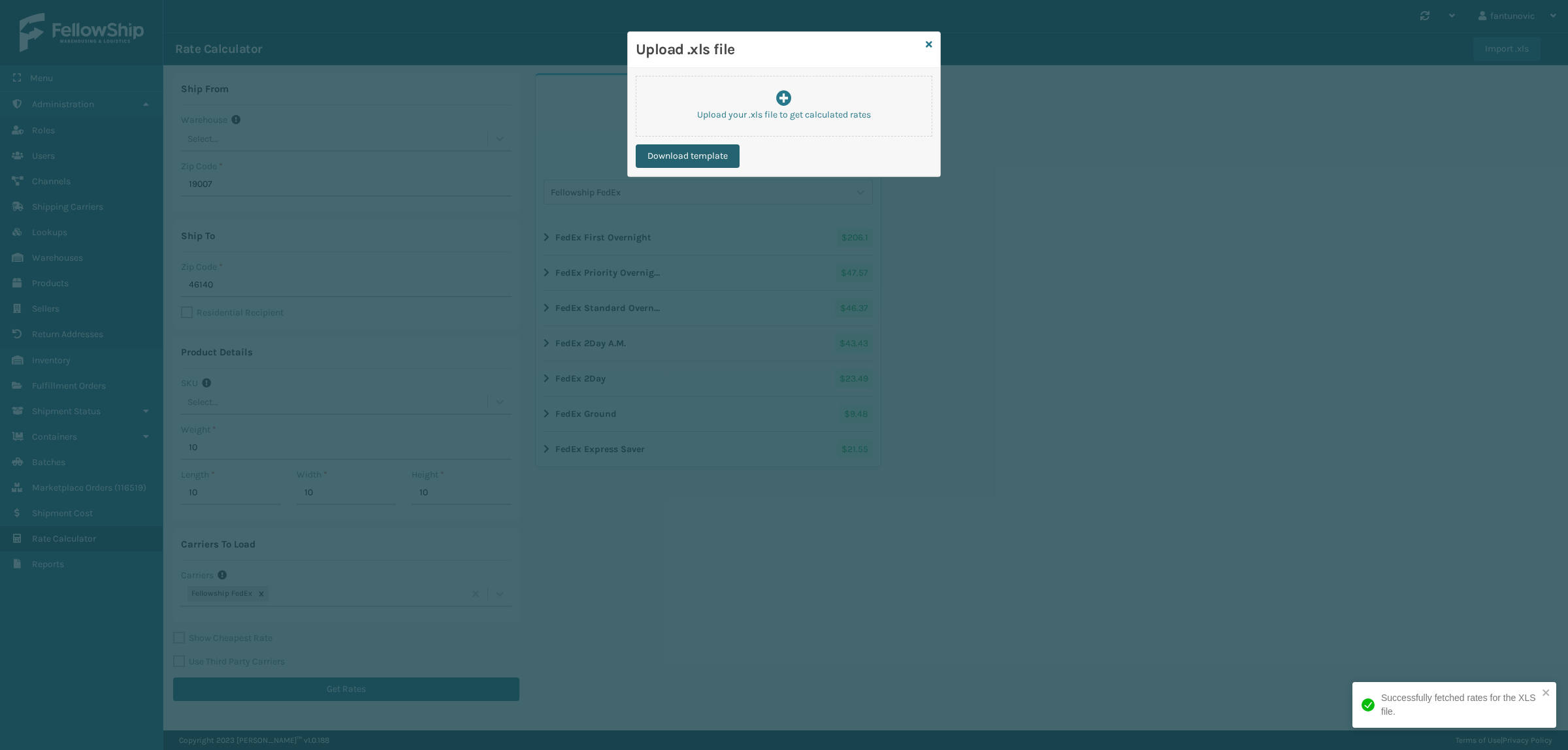
click at [697, 152] on button "Download template" at bounding box center [687, 156] width 104 height 24
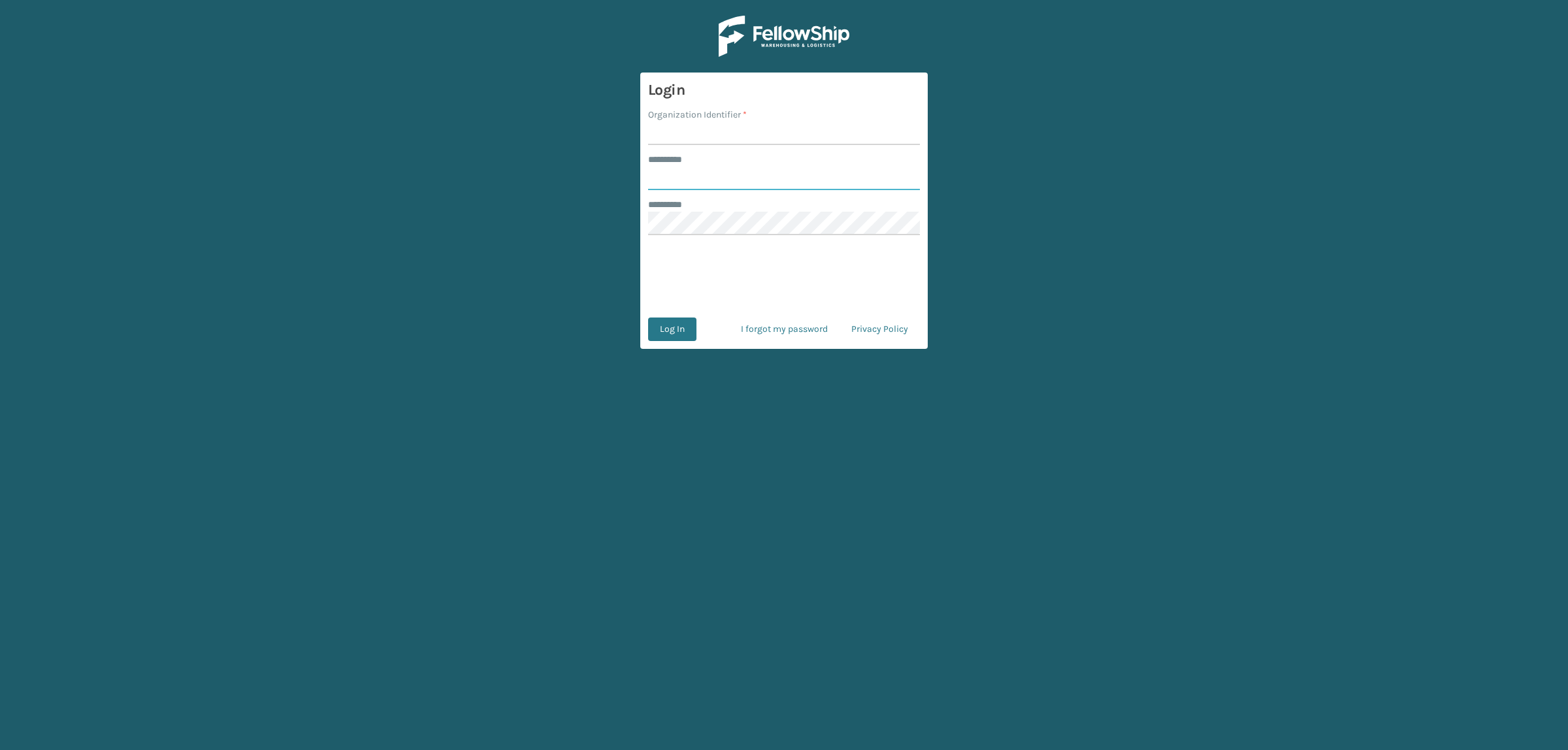
type input "**********"
click at [747, 138] on input "Organization Identifier *" at bounding box center [784, 133] width 272 height 24
type input "superadminorganization"
click at [380, 224] on main "**********" at bounding box center [784, 375] width 1568 height 750
drag, startPoint x: 412, startPoint y: 232, endPoint x: 458, endPoint y: 246, distance: 48.1
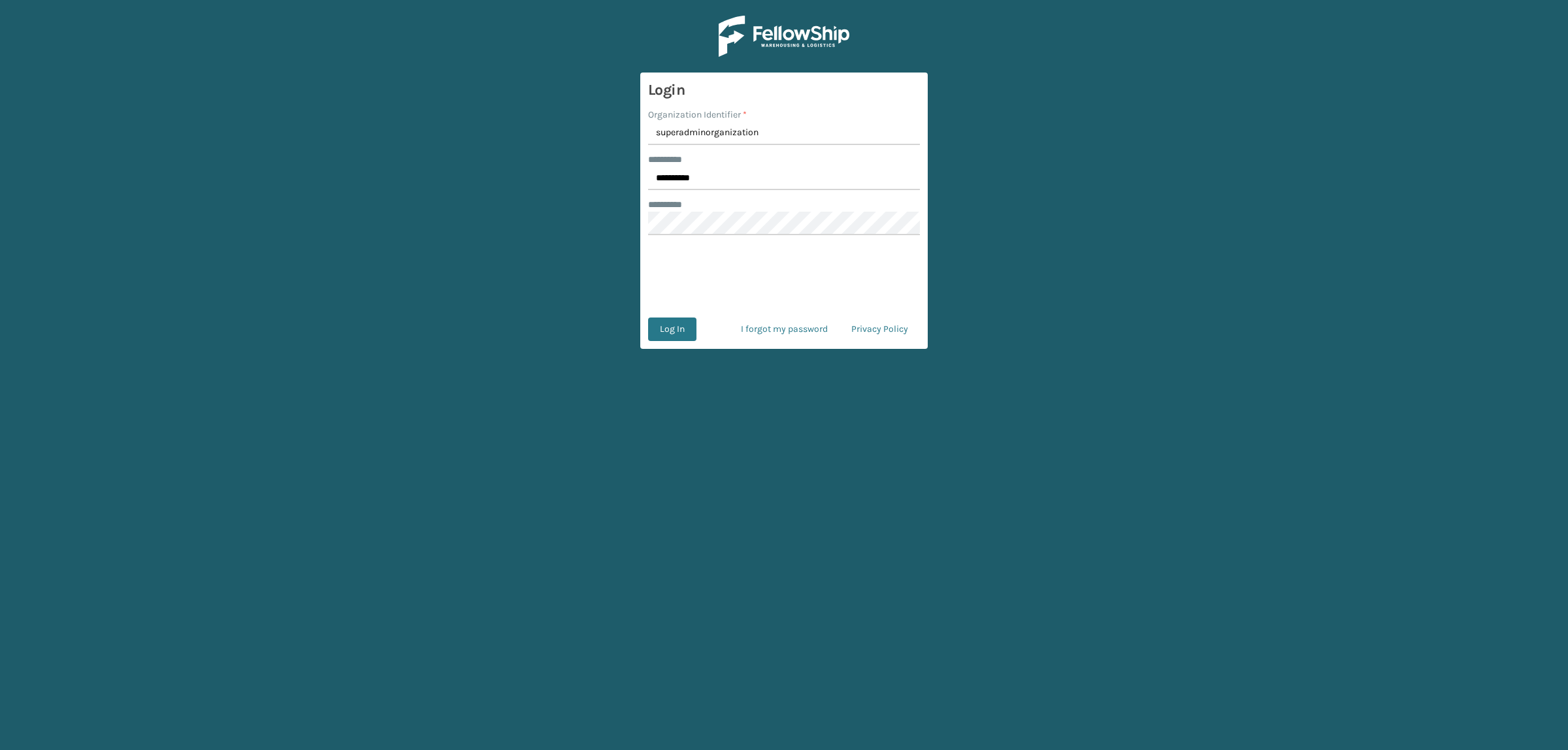
click at [412, 232] on main "**********" at bounding box center [784, 375] width 1568 height 750
click at [665, 332] on button "Log In" at bounding box center [672, 329] width 49 height 24
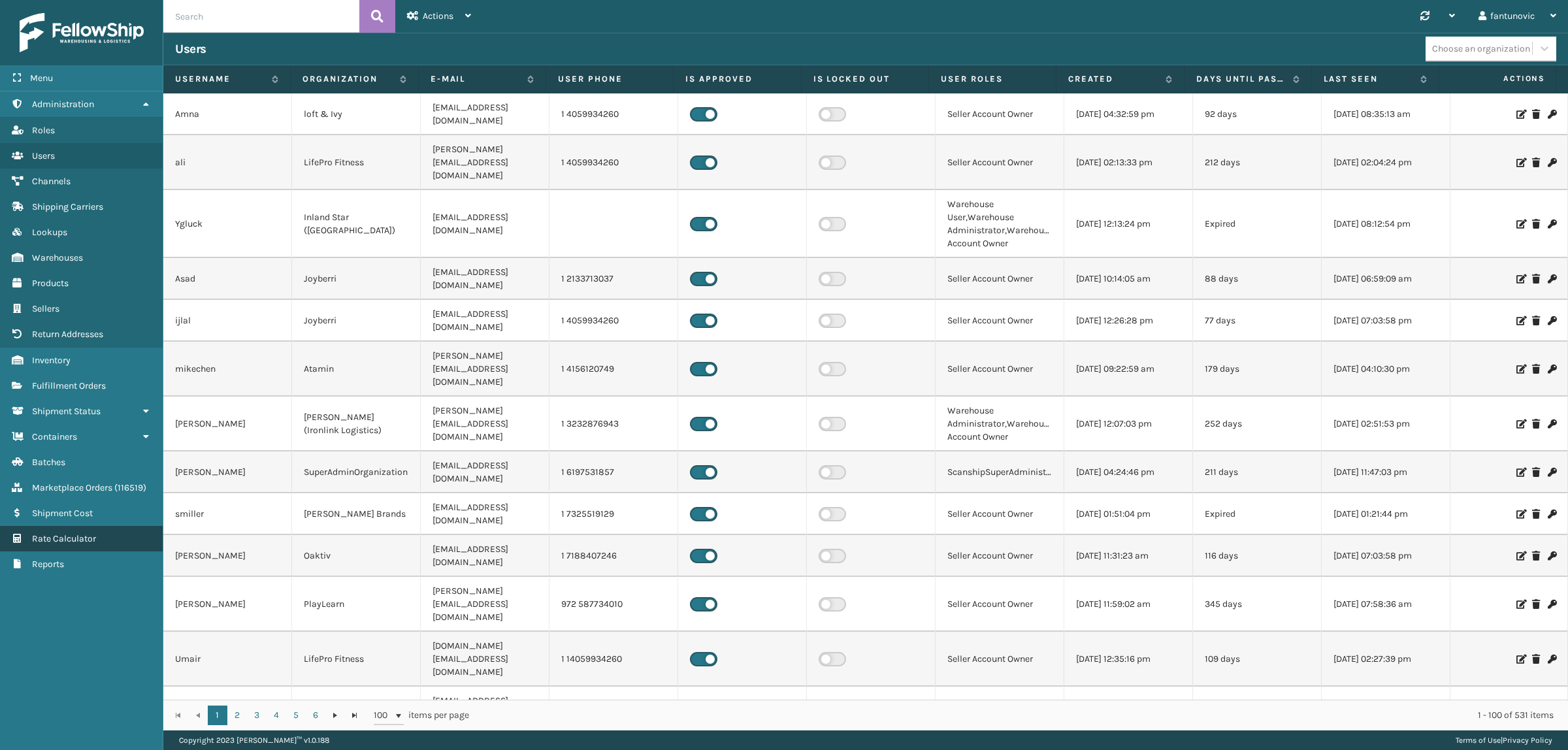
click at [60, 533] on span "Rate Calculator" at bounding box center [64, 539] width 64 height 11
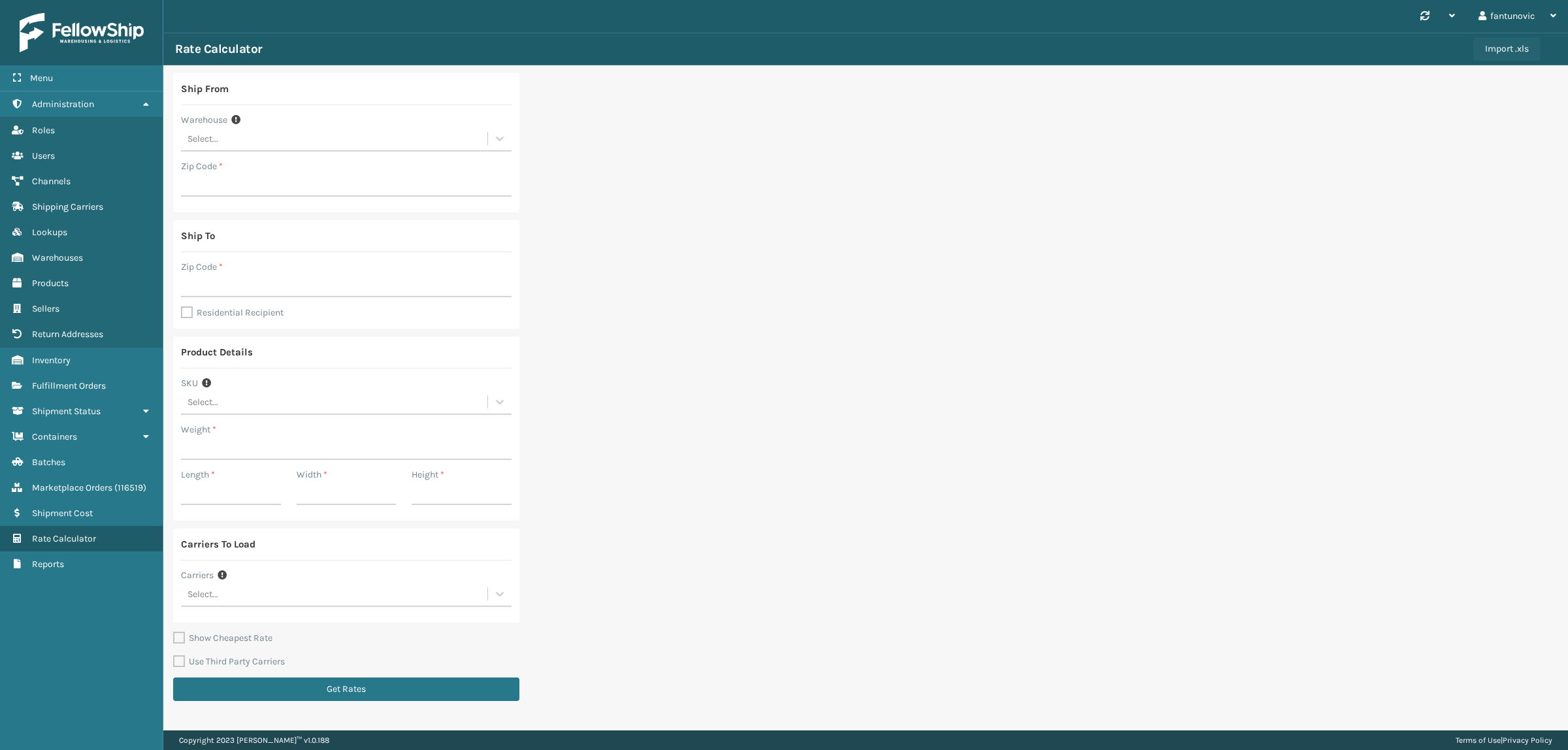
click at [1514, 56] on button "Import .xls" at bounding box center [1507, 49] width 67 height 24
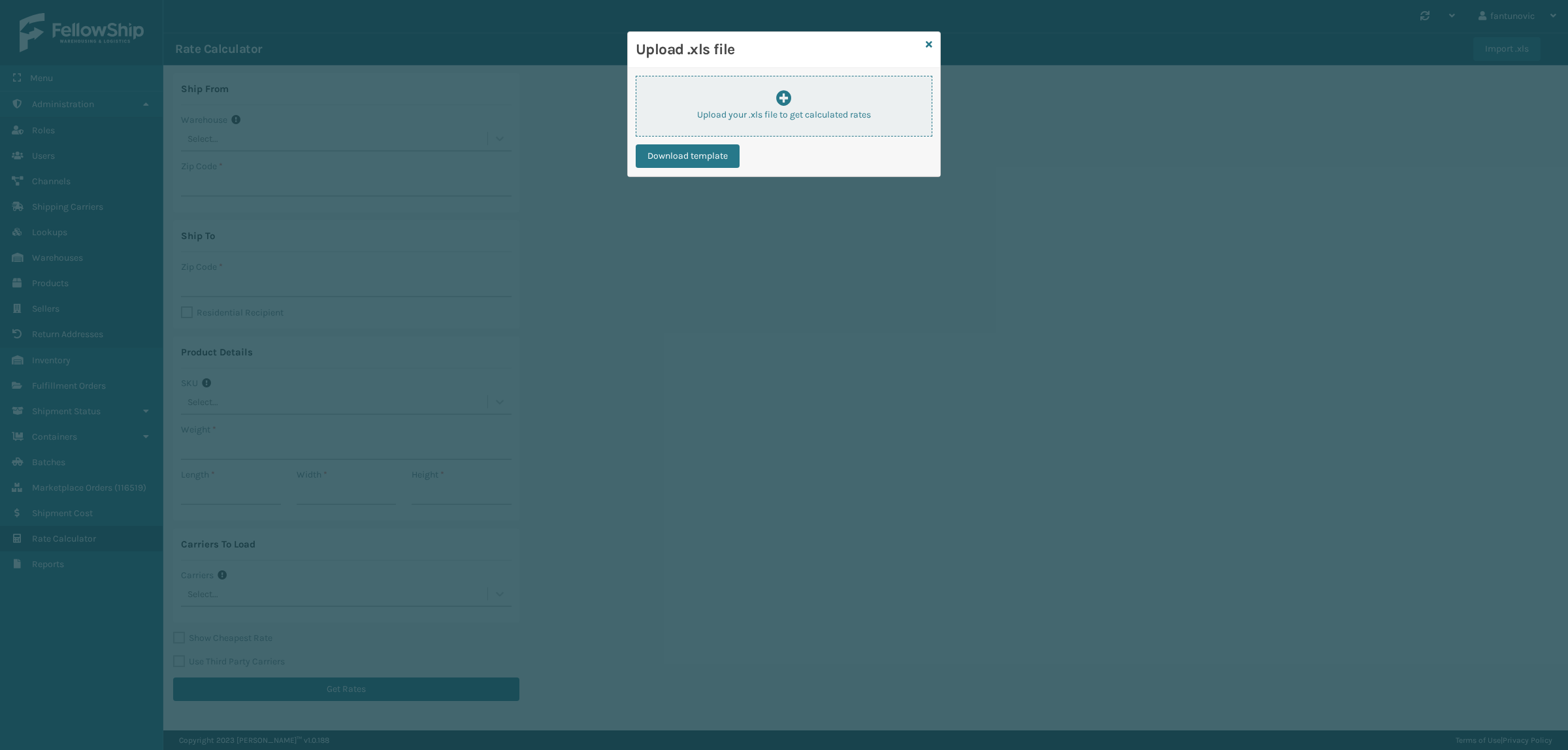
click at [827, 117] on p "Upload your .xls file to get calculated rates" at bounding box center [784, 115] width 296 height 14
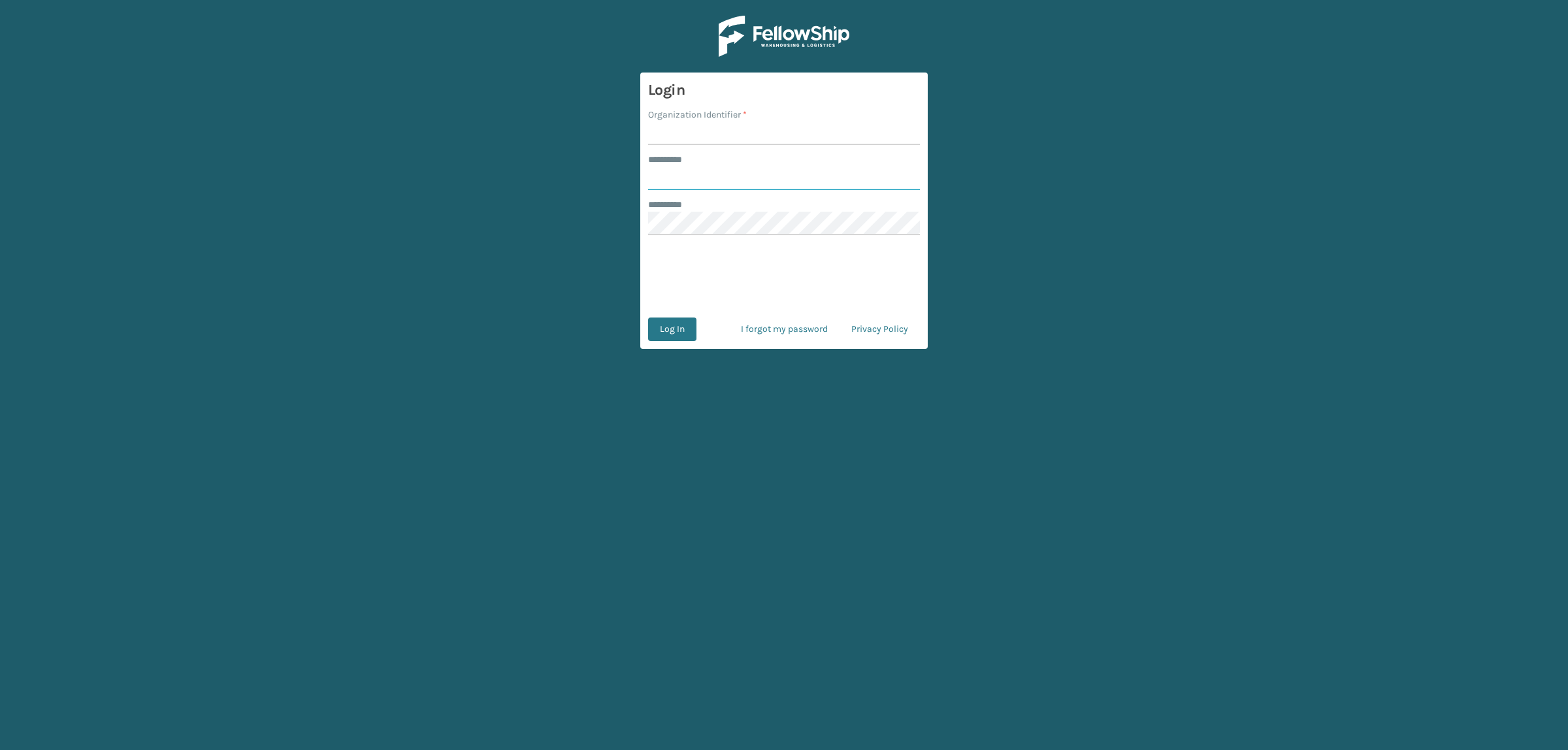
type input "**********"
click at [768, 141] on input "Organization Identifier *" at bounding box center [784, 133] width 272 height 24
type input "superadminorganization"
click at [677, 332] on button "Log In" at bounding box center [672, 329] width 49 height 24
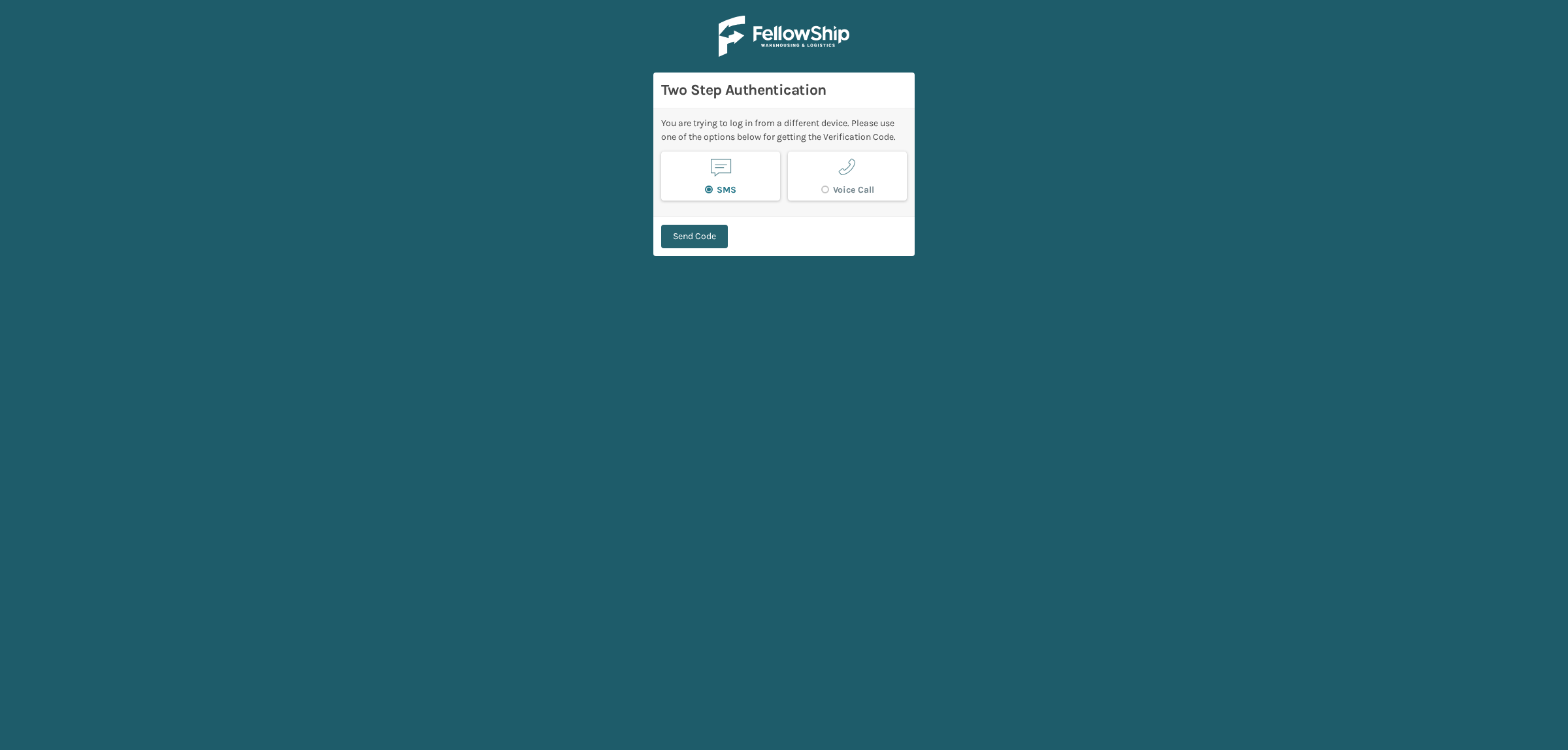
click at [674, 230] on button "Send Code" at bounding box center [695, 236] width 67 height 24
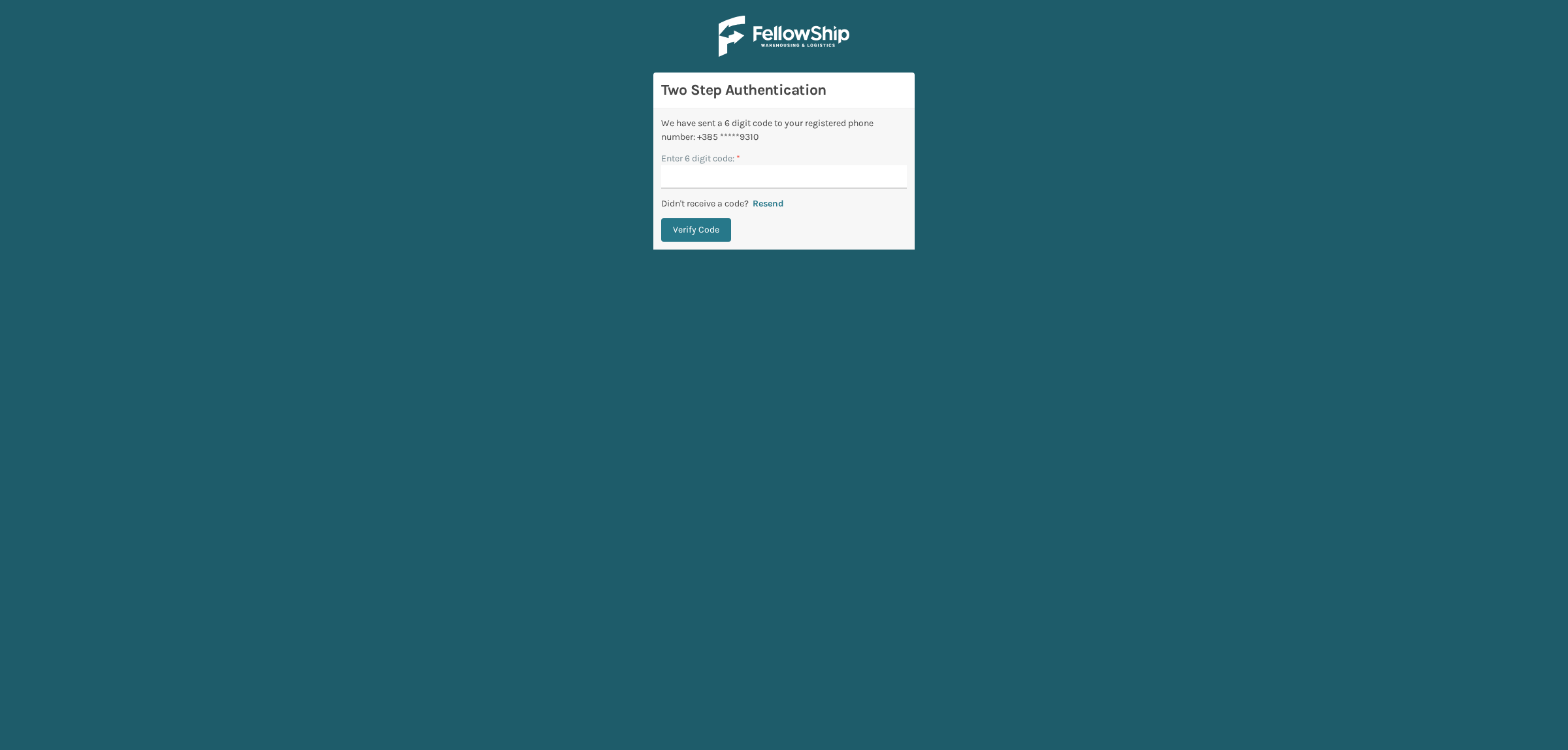
click at [860, 173] on input "Enter 6 digit code: *" at bounding box center [784, 177] width 246 height 24
type input "006099"
click at [683, 228] on button "Verify Code" at bounding box center [697, 230] width 70 height 24
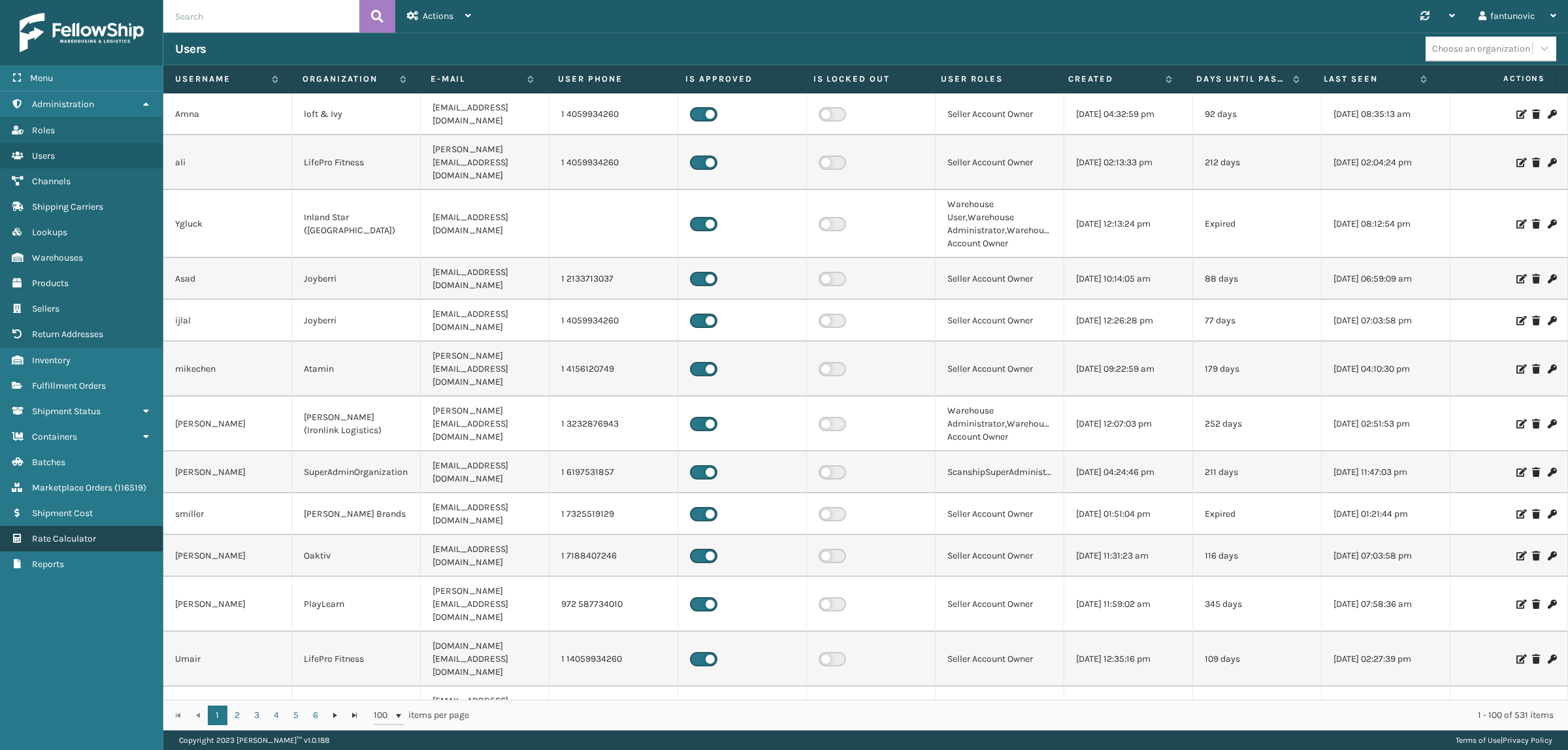
click at [98, 526] on link "Rate Calculator" at bounding box center [81, 539] width 163 height 26
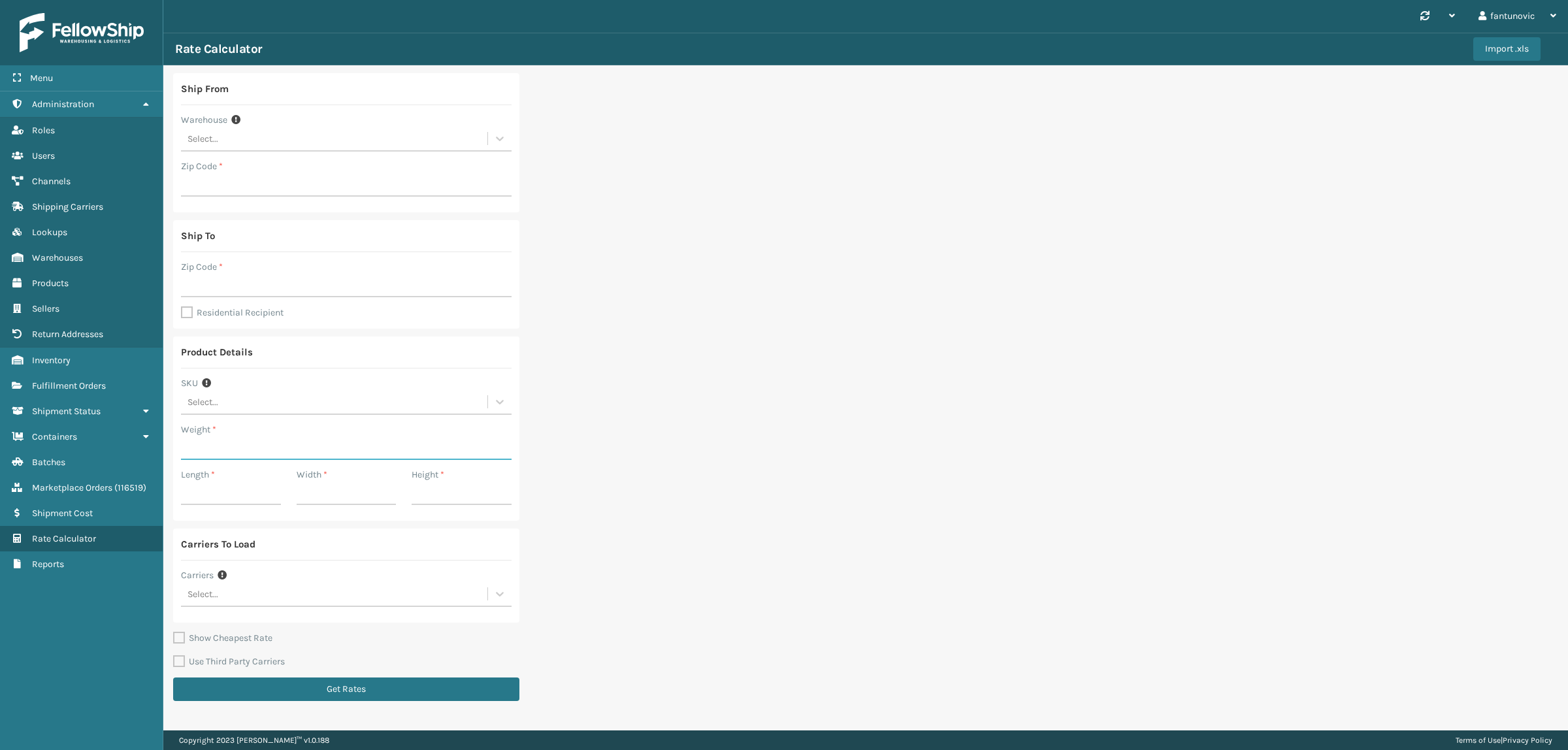
click at [198, 447] on input "Weight *" at bounding box center [347, 448] width 331 height 24
type input "160"
click at [199, 495] on input "Length *" at bounding box center [231, 493] width 100 height 24
type input "10"
click at [341, 498] on input "Width *" at bounding box center [347, 493] width 100 height 24
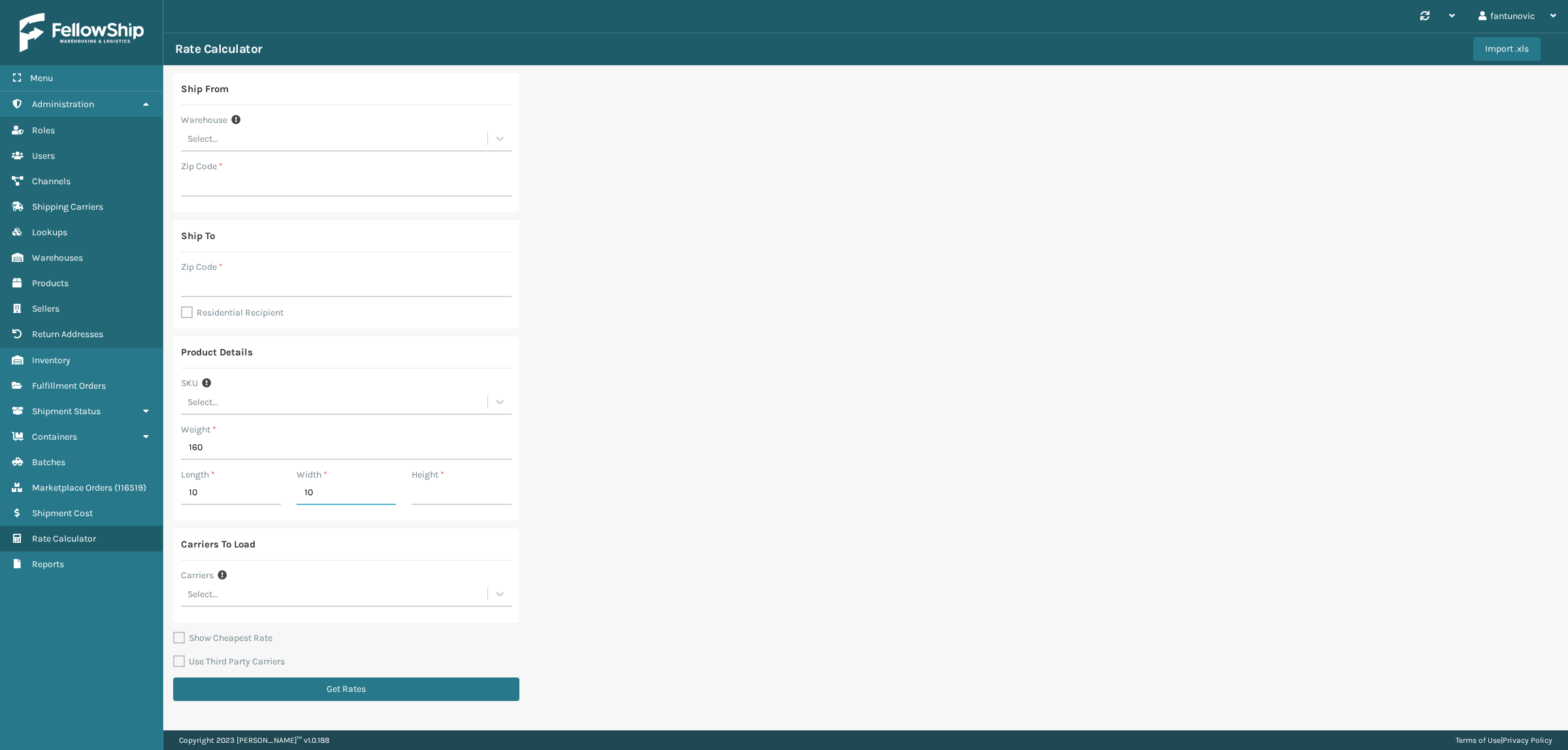
type input "10"
click at [443, 500] on input "Height *" at bounding box center [462, 493] width 100 height 24
type input "10"
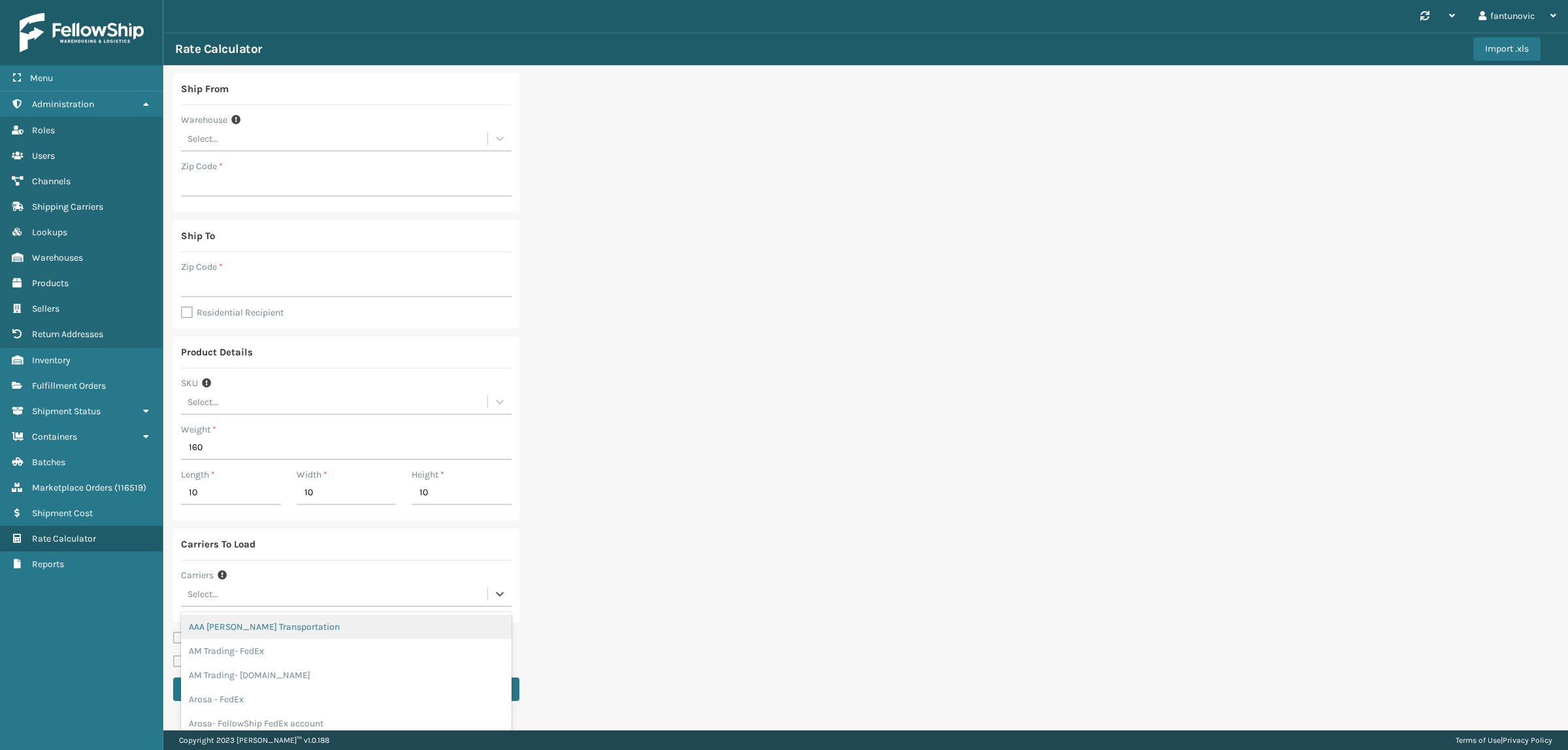
click at [302, 604] on div "Select..." at bounding box center [334, 594] width 306 height 21
type input "fello"
click at [268, 692] on div "Fellowship FedEx" at bounding box center [347, 696] width 331 height 24
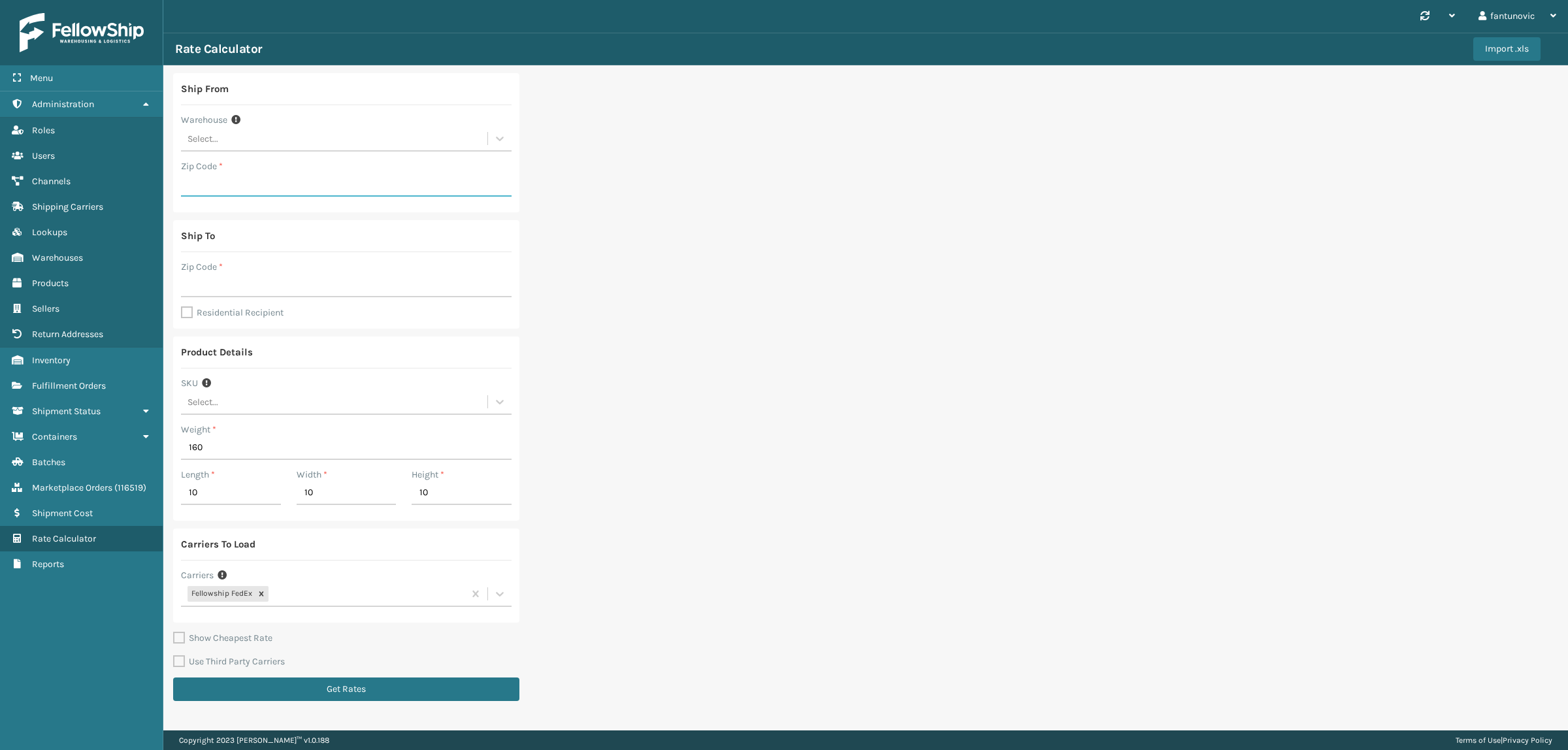
click at [246, 180] on input "Zip Code *" at bounding box center [347, 185] width 331 height 24
type input "19007"
click at [245, 276] on input "Zip Code *" at bounding box center [347, 285] width 331 height 24
type input "46140"
click at [589, 308] on div "Ship From Warehouse Select... Zip Code * 19007 Ship To Zip Code * 46140 Residen…" at bounding box center [866, 391] width 1405 height 651
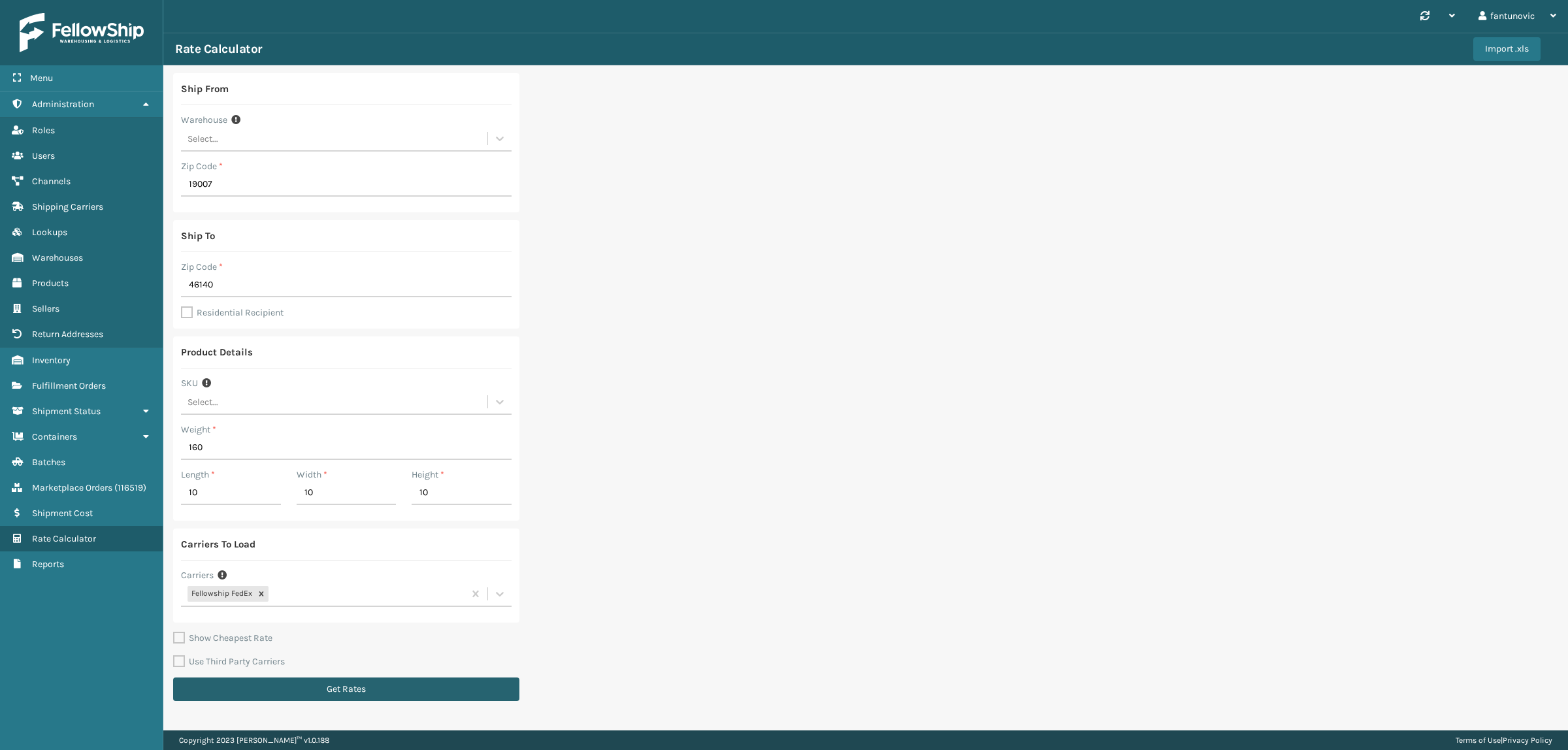
click at [304, 684] on button "Get Rates" at bounding box center [347, 688] width 347 height 24
click at [218, 444] on input "160" at bounding box center [347, 448] width 331 height 24
type input "100"
click at [331, 673] on div "Ship From Warehouse Select... Zip Code * 19007 Ship To Zip Code * 46140 Residen…" at bounding box center [347, 391] width 347 height 635
click at [334, 683] on button "Get Rates" at bounding box center [347, 688] width 347 height 24
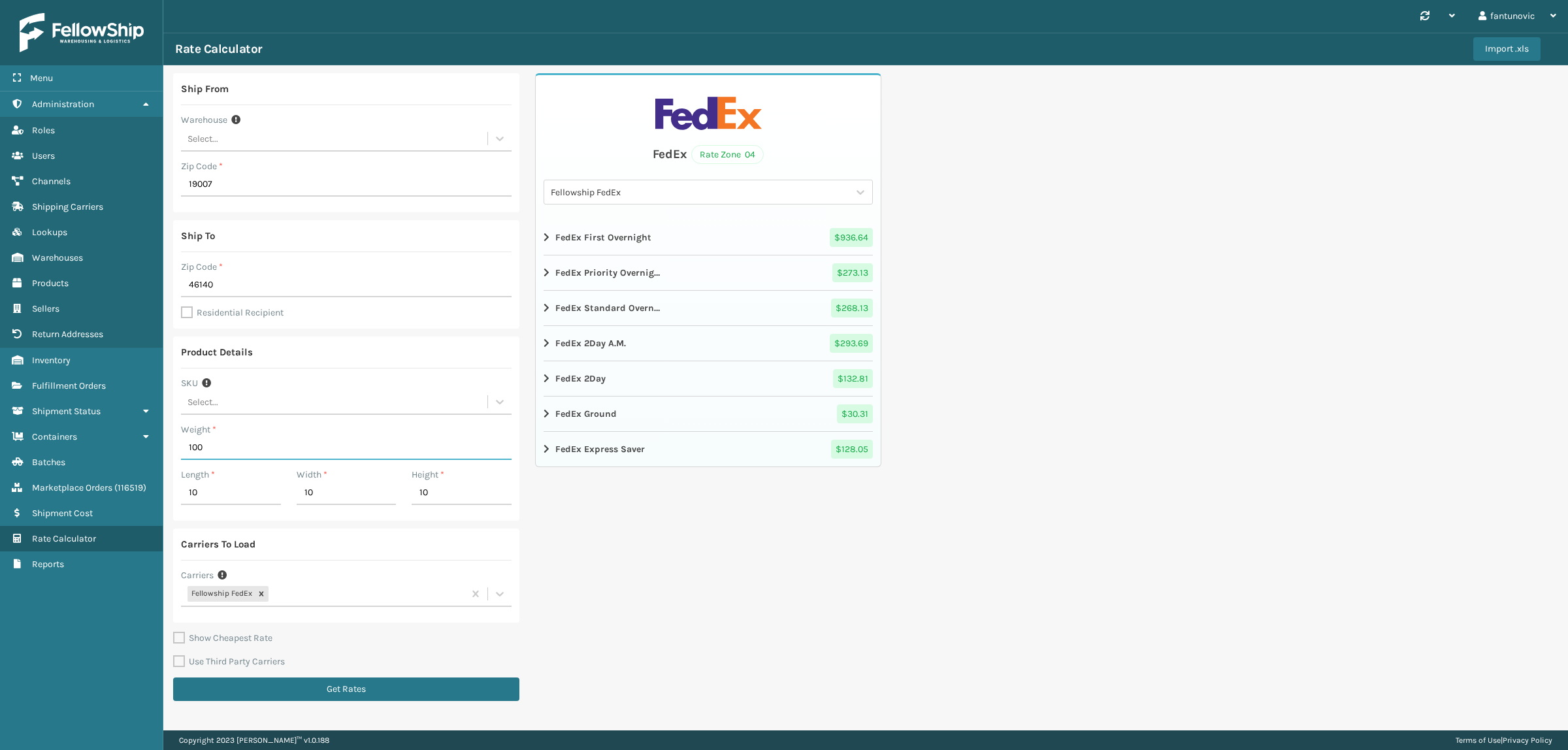
click at [220, 443] on input "100" at bounding box center [347, 448] width 331 height 24
type input "140"
click at [333, 684] on button "Get Rates" at bounding box center [347, 688] width 347 height 24
drag, startPoint x: 228, startPoint y: 452, endPoint x: 106, endPoint y: 439, distance: 122.7
click at [106, 0] on div "Menu Select a product with predefined lenght, width or height or enter them man…" at bounding box center [784, 0] width 1568 height 0
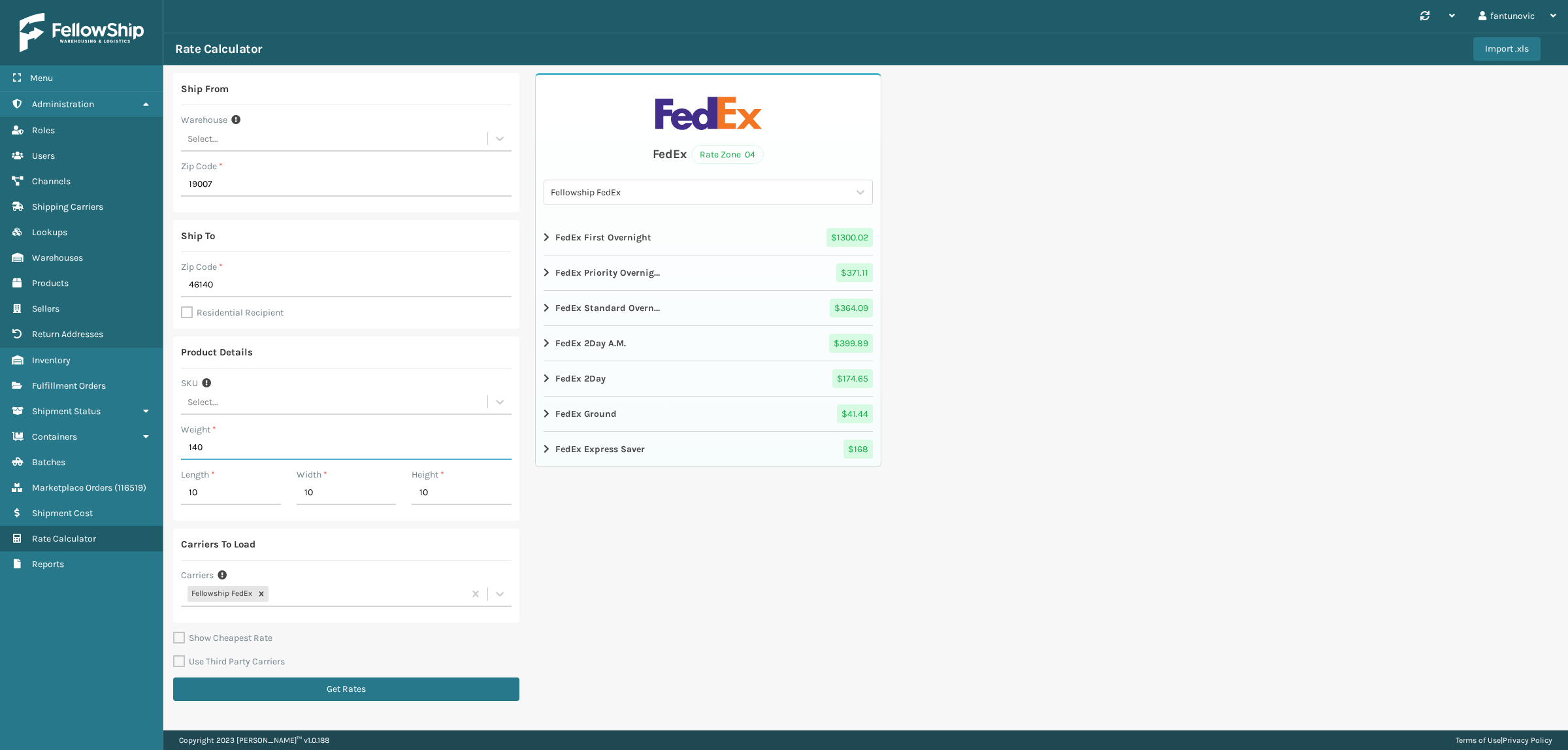
click at [226, 449] on input "140" at bounding box center [347, 448] width 331 height 24
type input "149"
click at [335, 694] on button "Get Rates" at bounding box center [347, 688] width 347 height 24
click at [251, 437] on input "149" at bounding box center [347, 448] width 331 height 24
type input "150"
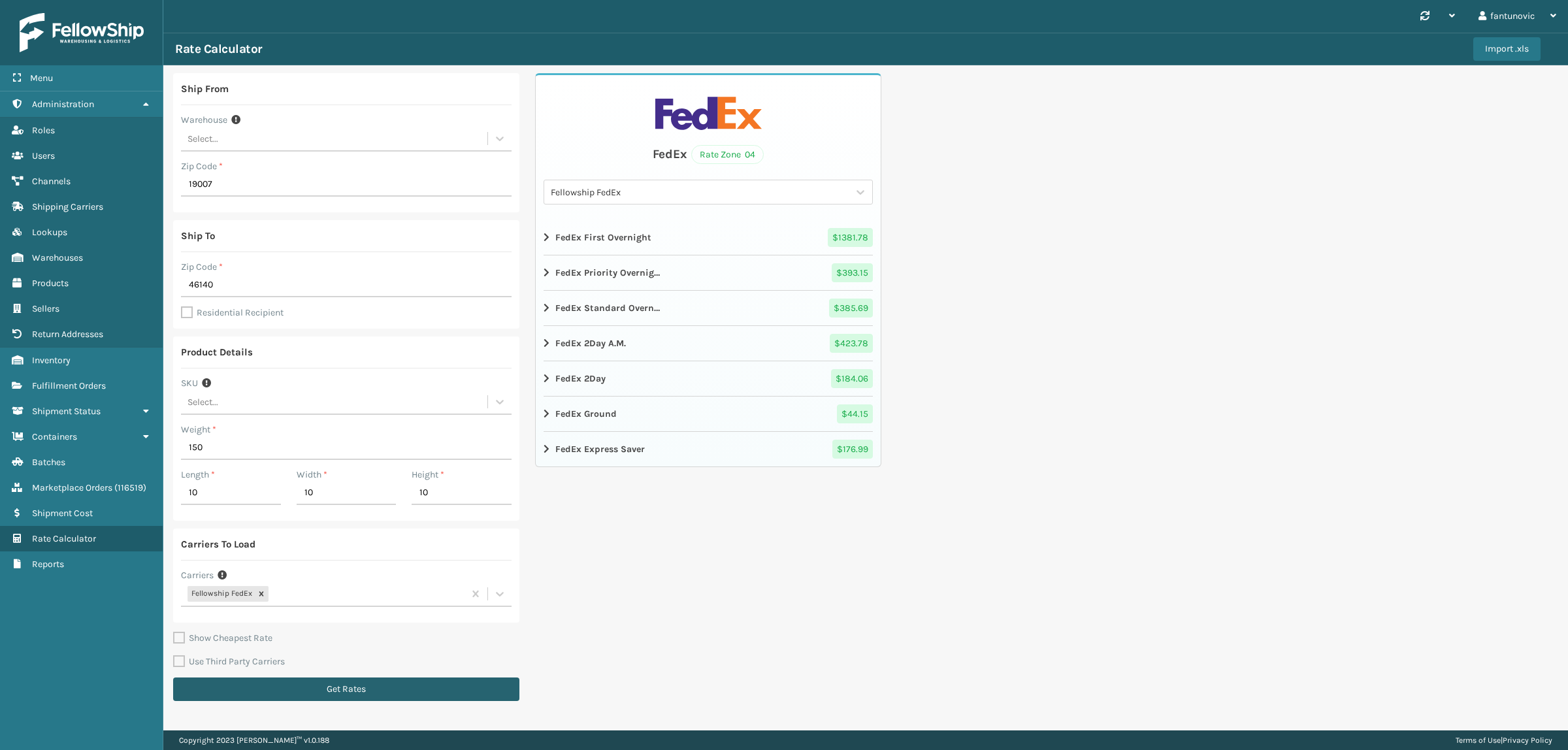
click at [326, 692] on button "Get Rates" at bounding box center [347, 688] width 347 height 24
click at [250, 448] on input "150" at bounding box center [347, 448] width 331 height 24
type input "151"
click at [385, 691] on button "Get Rates" at bounding box center [347, 688] width 347 height 24
click at [1542, 691] on icon "close" at bounding box center [1547, 692] width 9 height 11
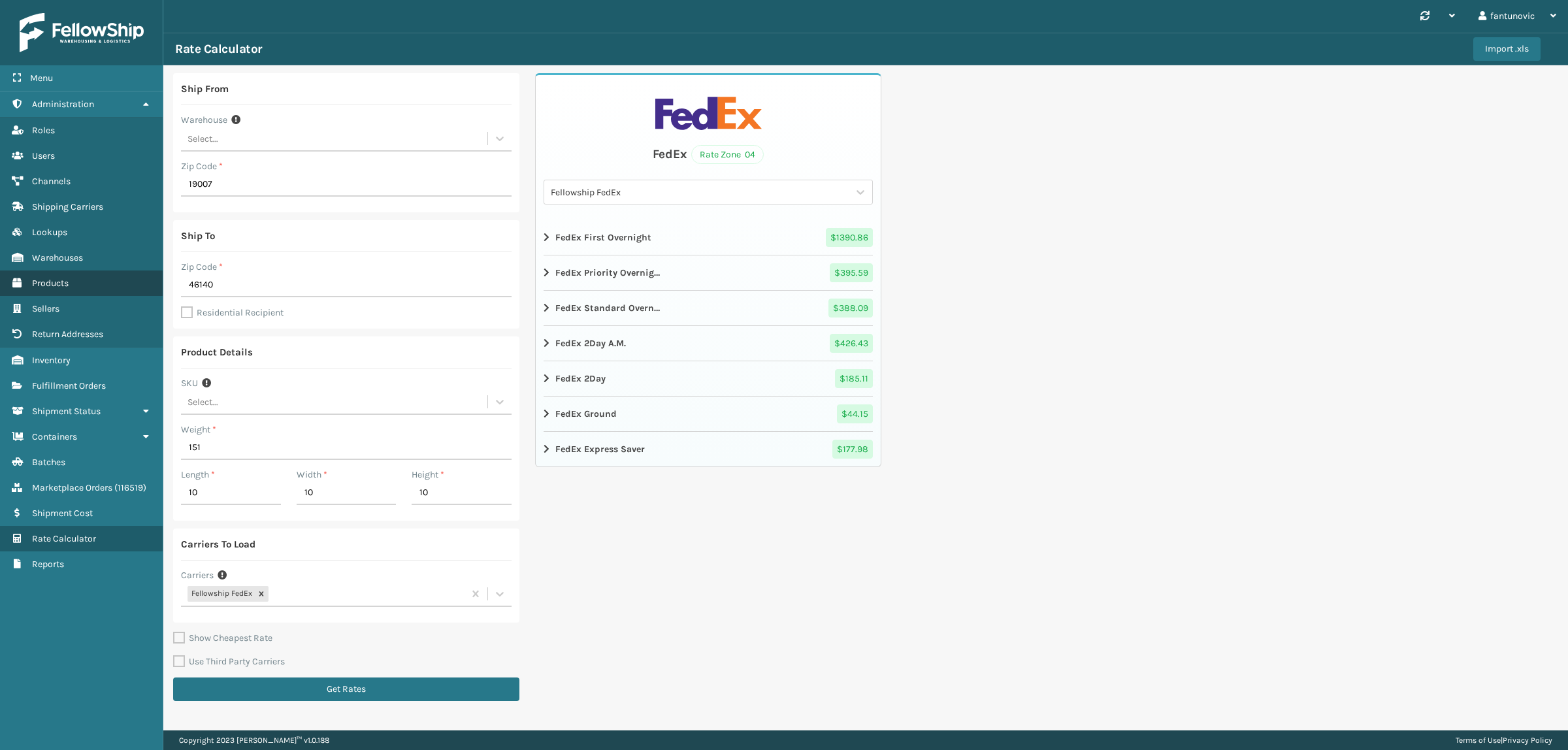
click at [57, 278] on span "Products" at bounding box center [50, 283] width 37 height 11
